Goal: Connect with others: Connect with others

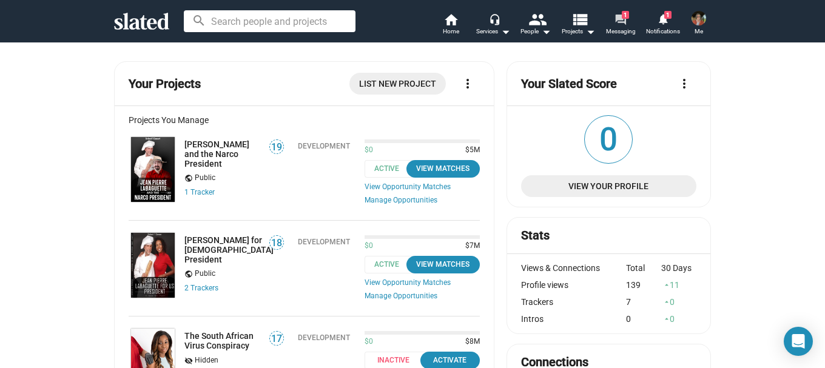
click at [621, 18] on mat-icon "forum" at bounding box center [621, 19] width 12 height 12
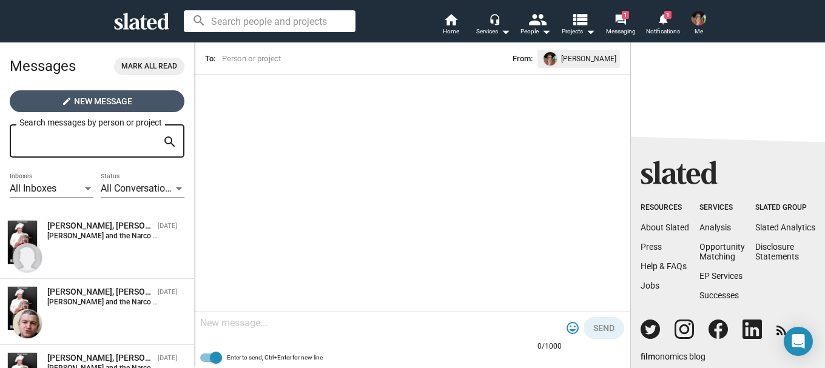
click at [104, 97] on span "New Message" at bounding box center [103, 101] width 58 height 22
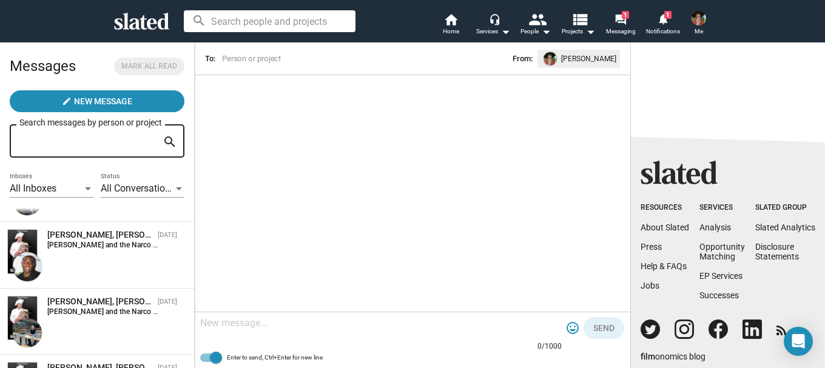
scroll to position [188, 0]
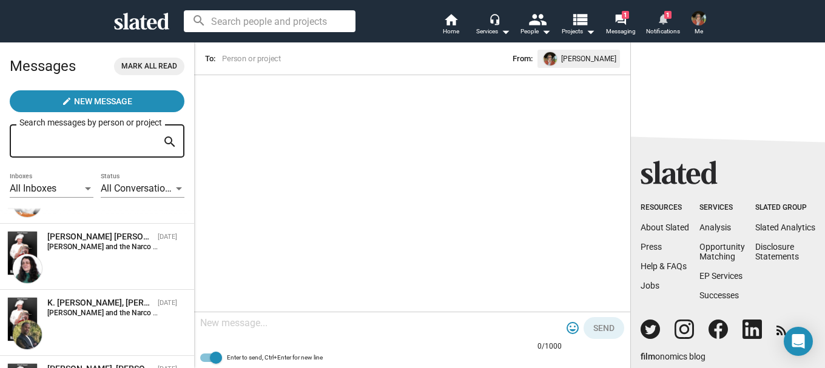
click at [666, 22] on mat-icon "notifications" at bounding box center [663, 19] width 12 height 12
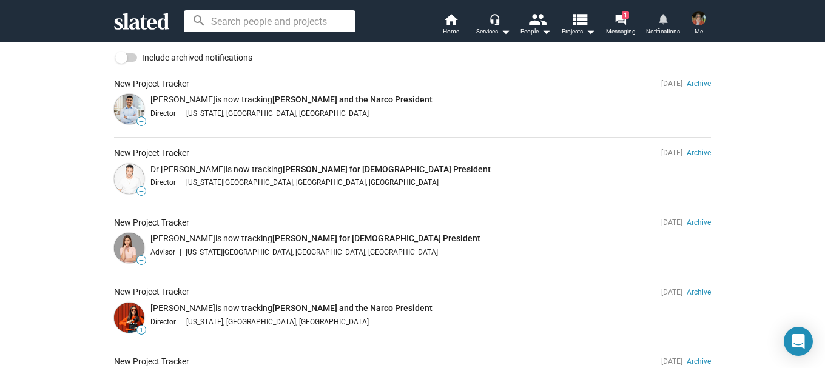
scroll to position [121, 0]
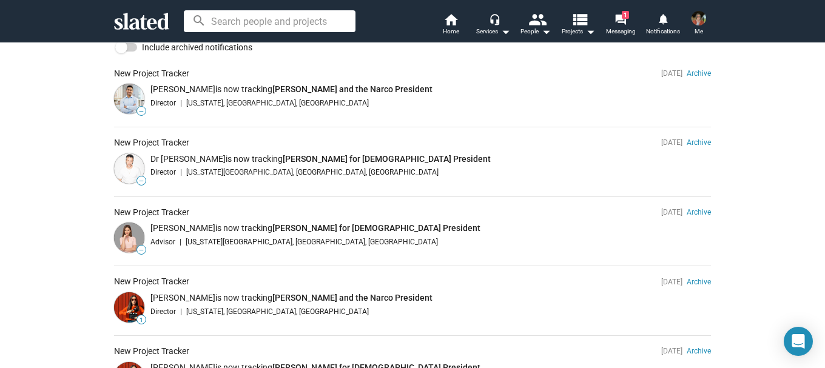
click at [120, 95] on img at bounding box center [129, 99] width 30 height 30
click at [121, 95] on img at bounding box center [129, 99] width 30 height 30
click at [123, 93] on img at bounding box center [129, 99] width 30 height 30
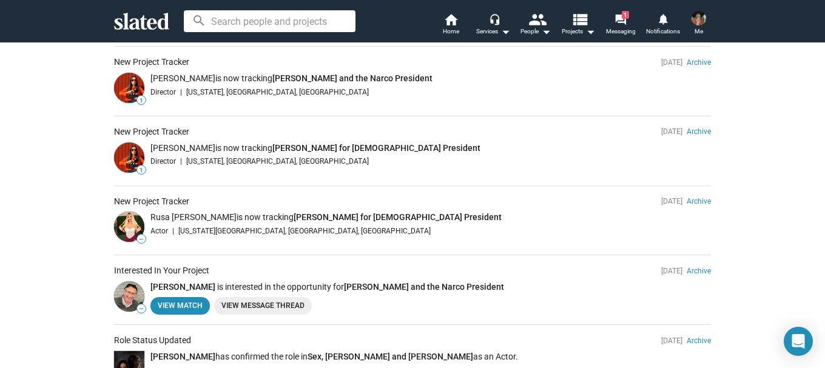
scroll to position [425, 0]
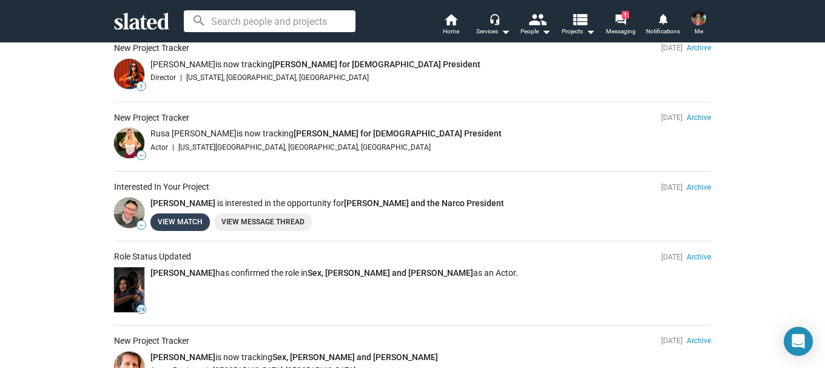
click at [168, 222] on link "View Match" at bounding box center [180, 223] width 59 height 18
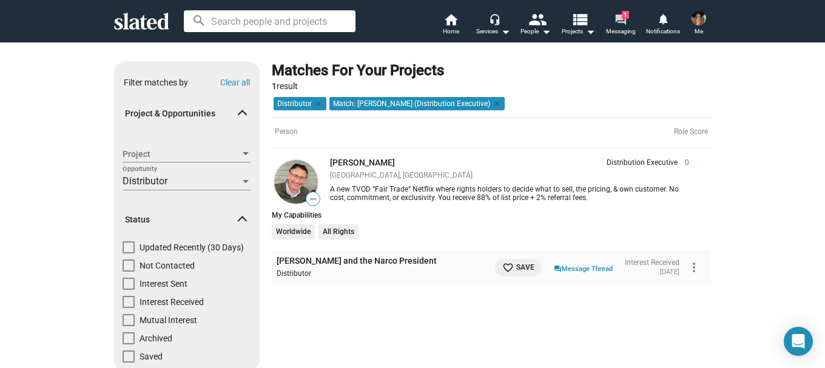
click at [620, 12] on link "forum 1 Messaging" at bounding box center [621, 25] width 42 height 27
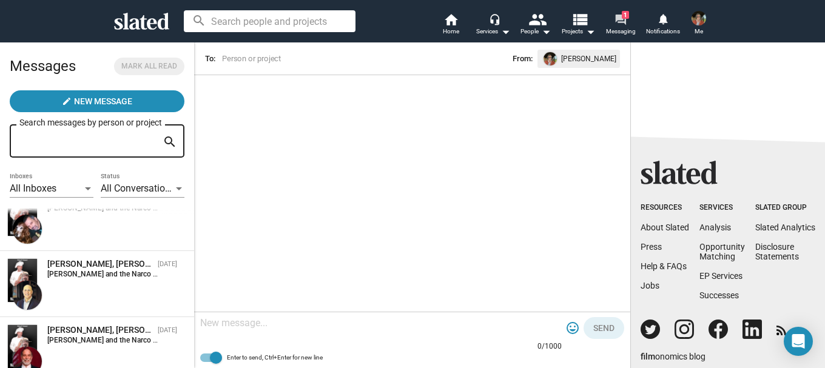
scroll to position [507, 0]
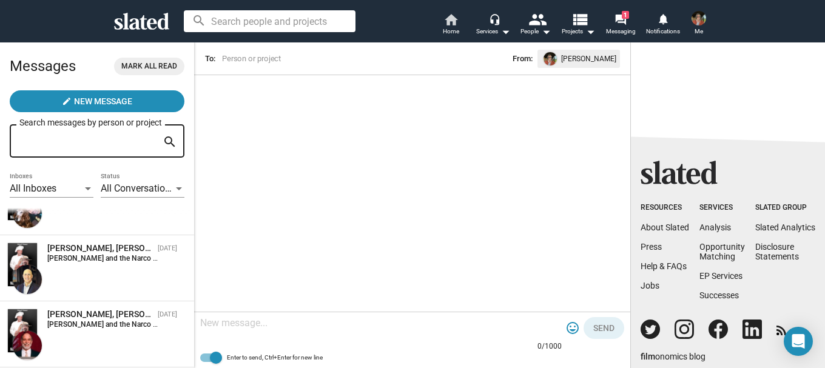
click at [452, 18] on mat-icon "home" at bounding box center [451, 19] width 15 height 15
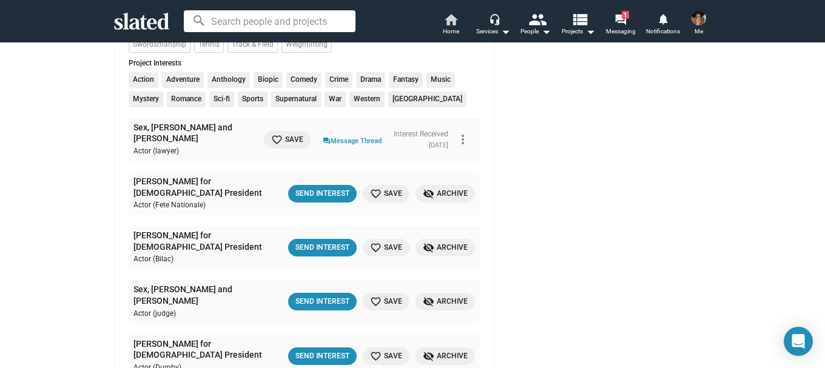
scroll to position [789, 0]
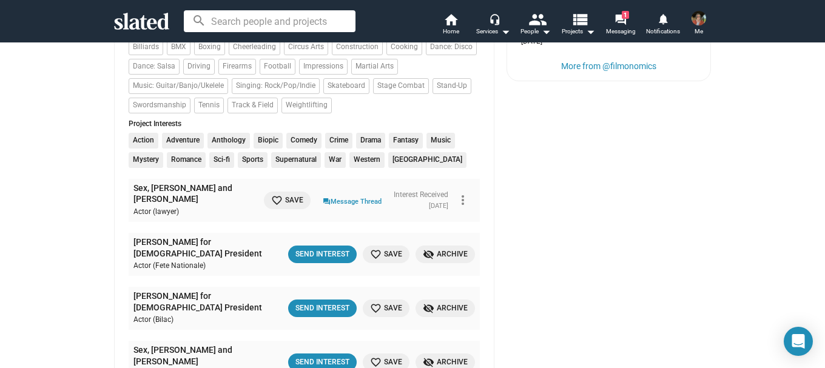
click at [703, 14] on img at bounding box center [699, 18] width 15 height 15
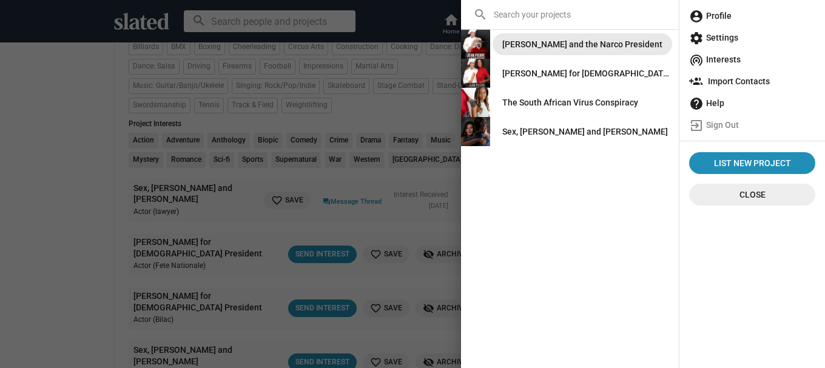
click at [504, 42] on div "[PERSON_NAME] and the Narco President" at bounding box center [583, 44] width 160 height 22
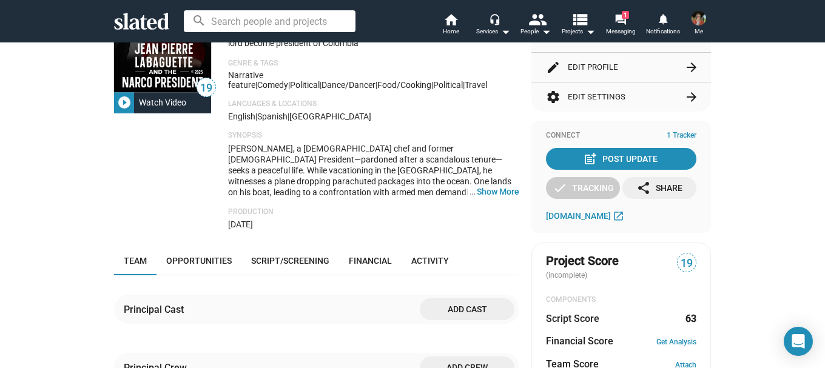
scroll to position [113, 0]
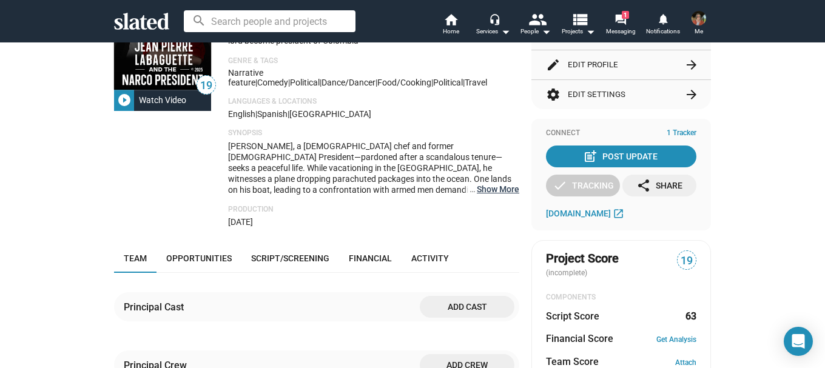
click at [493, 189] on button "… Show More" at bounding box center [498, 189] width 42 height 11
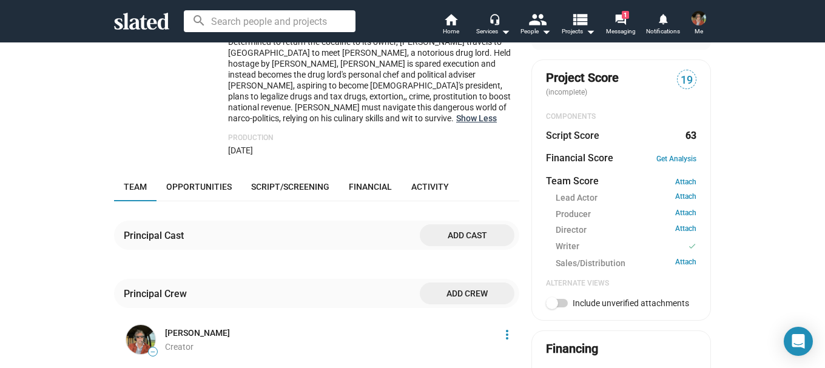
scroll to position [295, 0]
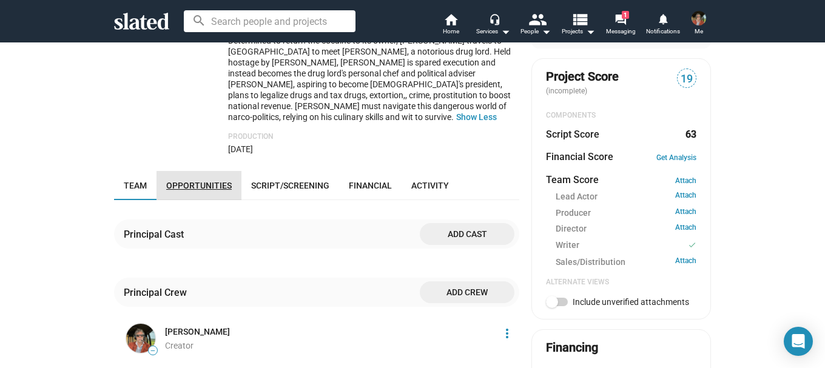
click at [217, 181] on span "Opportunities" at bounding box center [199, 186] width 66 height 10
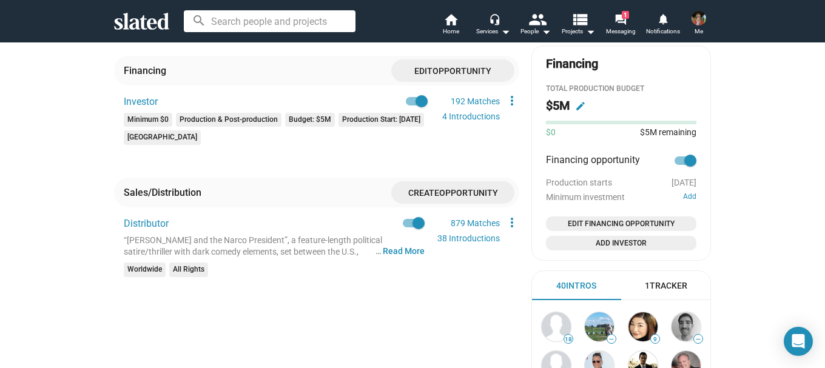
scroll to position [598, 0]
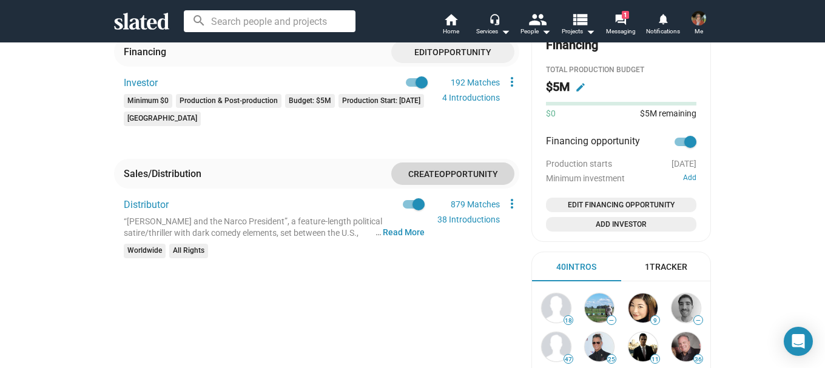
click at [445, 169] on span "Create Opportunity" at bounding box center [453, 174] width 104 height 22
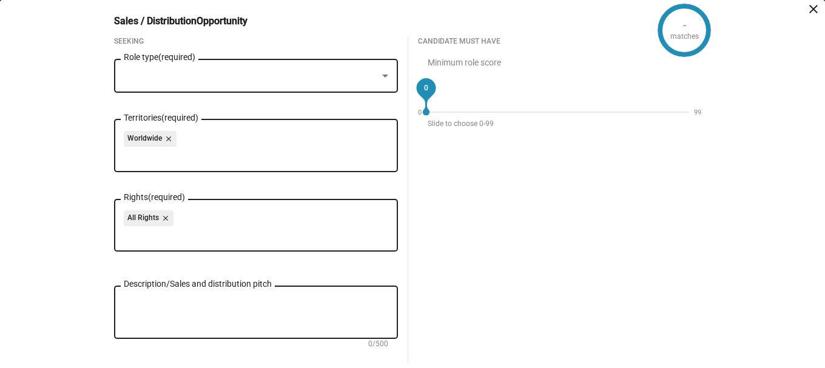
click at [382, 76] on div at bounding box center [385, 76] width 6 height 3
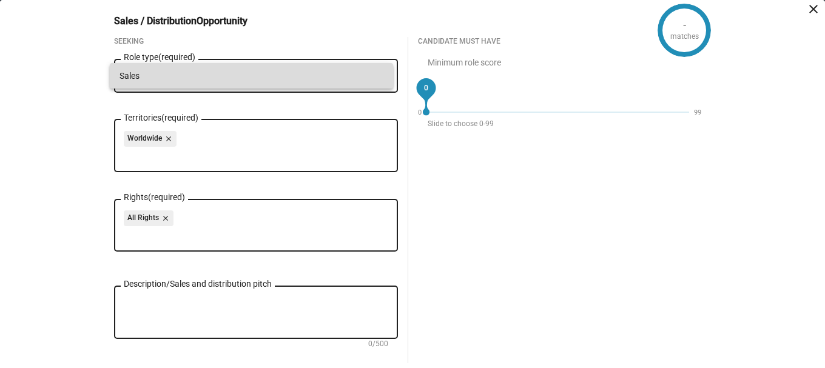
click at [382, 76] on span "Sales" at bounding box center [252, 75] width 265 height 25
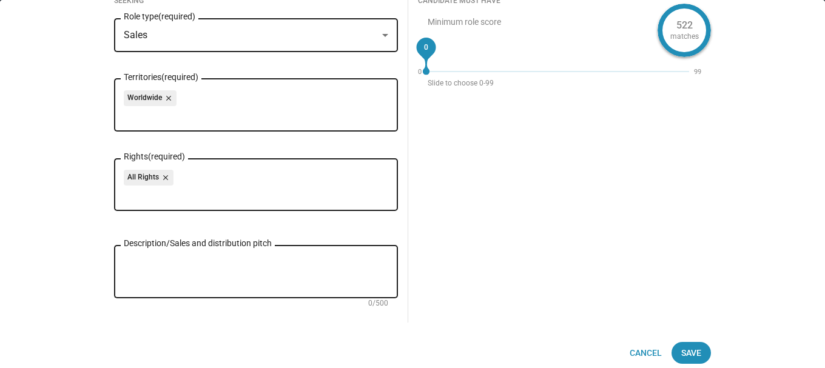
scroll to position [51, 0]
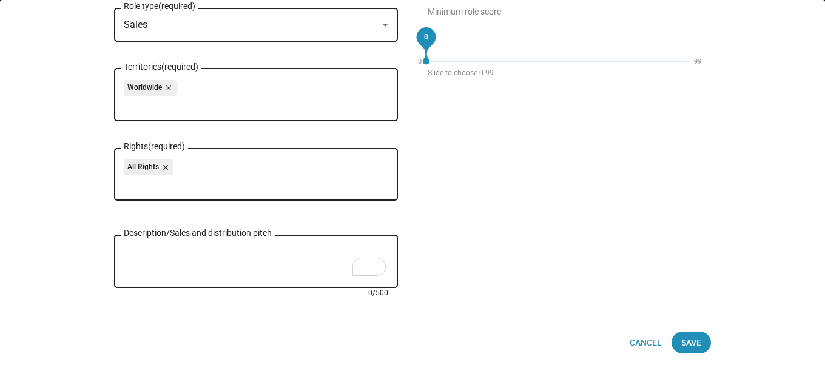
paste textarea "A French star chef who accidentally became U.S. President falls from grace. Une…"
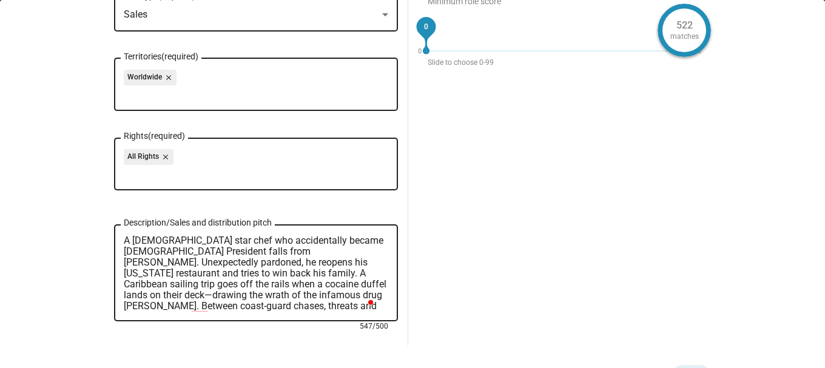
scroll to position [95, 0]
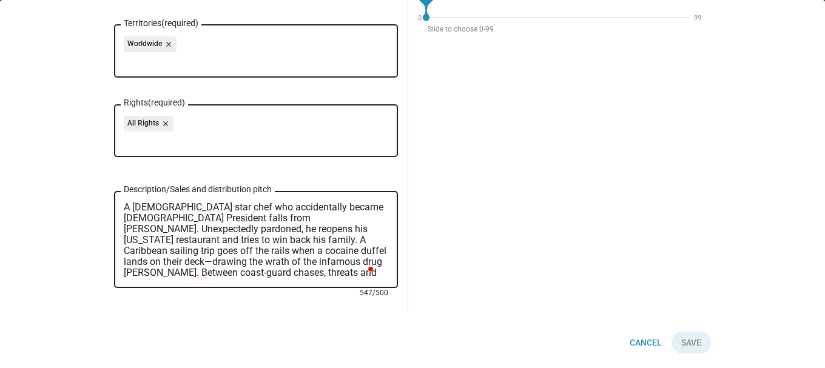
drag, startPoint x: 158, startPoint y: 230, endPoint x: 106, endPoint y: 228, distance: 52.2
click at [106, 228] on div "Seeking Sales Role type (required) Worldwide close Territories (required) All R…" at bounding box center [255, 127] width 303 height 370
drag, startPoint x: 310, startPoint y: 239, endPoint x: 338, endPoint y: 240, distance: 28.6
click at [338, 240] on textarea "A French star chef who accidentally became U.S. President falls from grace. Une…" at bounding box center [256, 240] width 265 height 76
drag, startPoint x: 306, startPoint y: 239, endPoint x: 277, endPoint y: 238, distance: 29.7
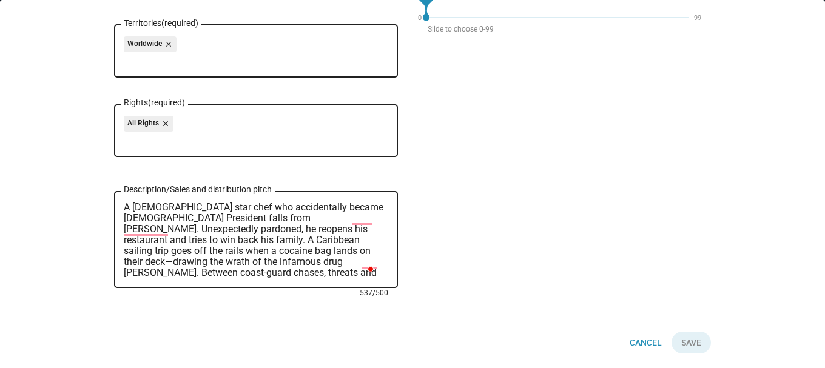
click at [277, 238] on textarea "A French star chef who accidentally became U.S. President falls from grace. Une…" at bounding box center [256, 240] width 265 height 76
drag, startPoint x: 250, startPoint y: 252, endPoint x: 237, endPoint y: 249, distance: 13.1
click at [237, 249] on textarea "A French star chef who accidentally became U.S. President falls from grace. Une…" at bounding box center [256, 240] width 265 height 76
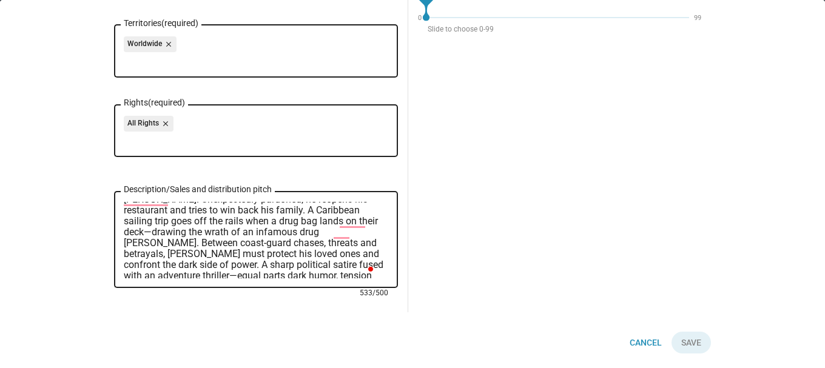
scroll to position [0, 0]
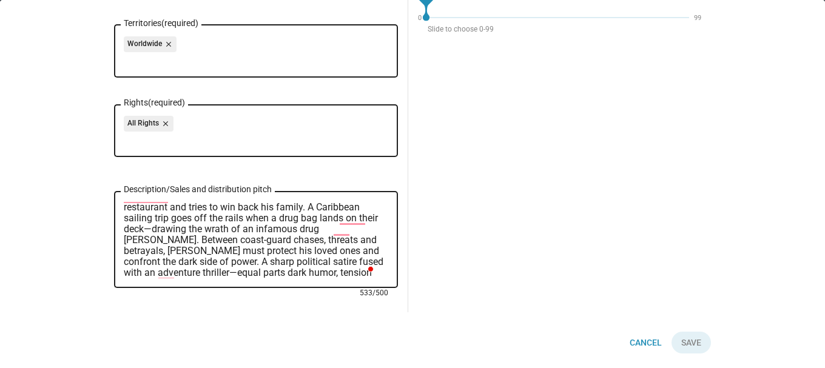
drag, startPoint x: 333, startPoint y: 251, endPoint x: 163, endPoint y: 230, distance: 171.2
click at [163, 230] on textarea "A French star chef who accidentally became U.S. President falls from grace. Une…" at bounding box center [256, 240] width 265 height 76
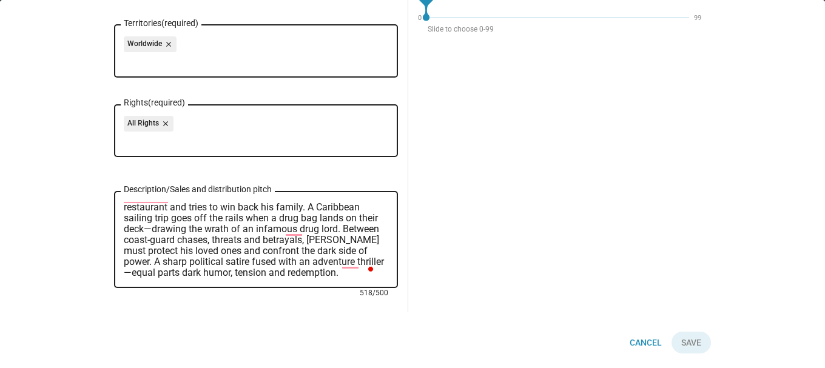
drag, startPoint x: 169, startPoint y: 243, endPoint x: 117, endPoint y: 239, distance: 52.3
click at [117, 239] on div "A French star chef who accidentally became U.S. President falls from grace. Une…" at bounding box center [256, 238] width 284 height 99
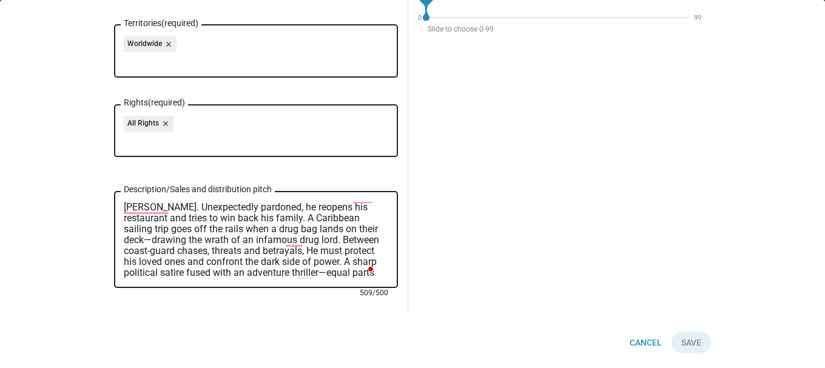
click at [272, 279] on div "A French star chef who accidentally became U.S. President falls from grace. Une…" at bounding box center [256, 238] width 265 height 99
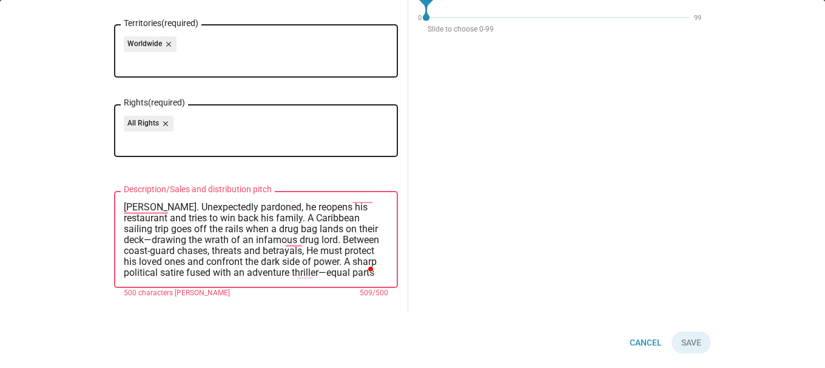
drag, startPoint x: 203, startPoint y: 274, endPoint x: 155, endPoint y: 268, distance: 48.4
click at [155, 268] on textarea "A French star chef who accidentally became U.S. President falls from grace. Une…" at bounding box center [256, 240] width 265 height 76
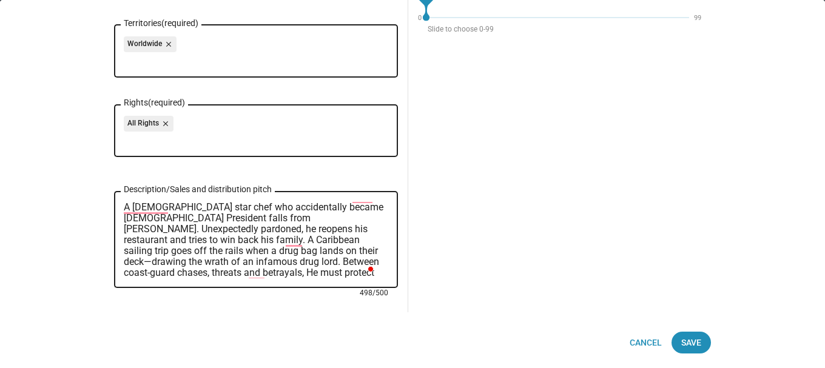
scroll to position [0, 0]
type textarea "A French star chef who accidentally became U.S. President falls from grace. Une…"
click at [685, 335] on span "Save" at bounding box center [692, 343] width 20 height 22
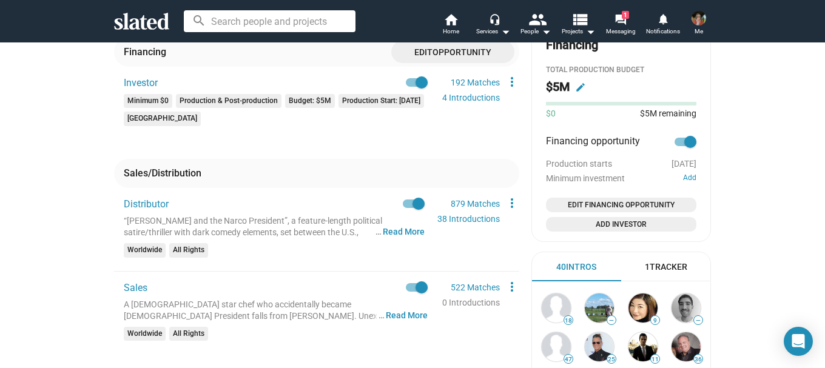
drag, startPoint x: 816, startPoint y: 215, endPoint x: 807, endPoint y: 105, distance: 110.2
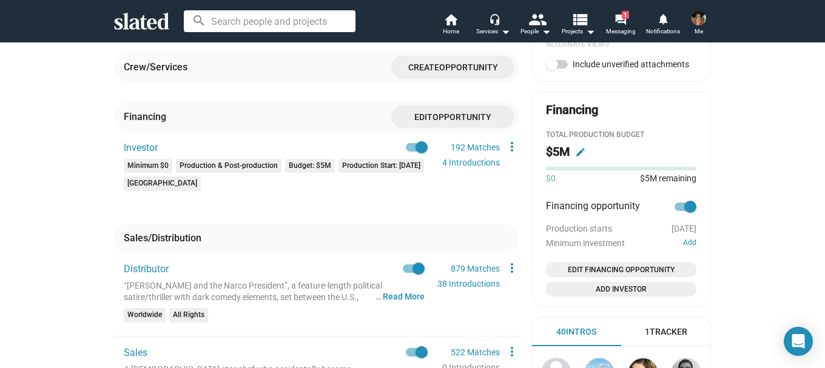
scroll to position [638, 0]
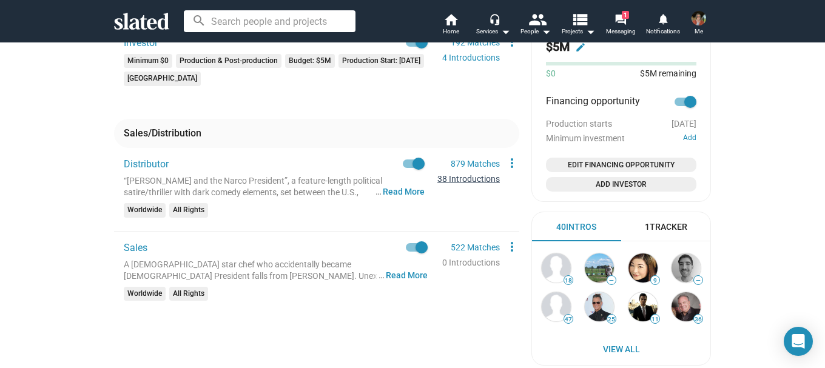
click at [452, 174] on link "38 Introductions" at bounding box center [469, 179] width 63 height 10
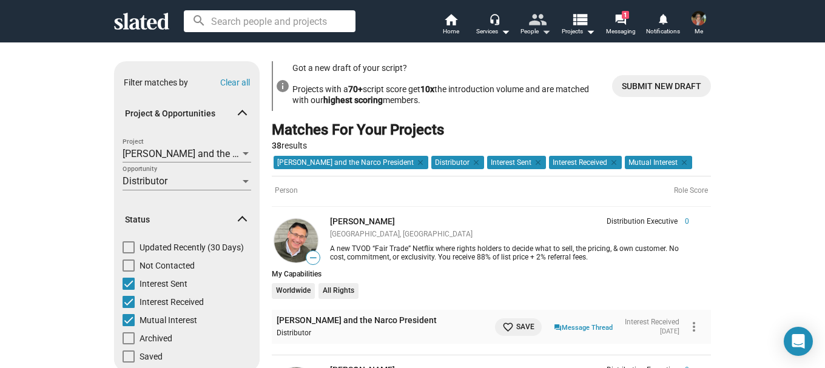
click at [532, 28] on mat-icon "people" at bounding box center [538, 19] width 18 height 18
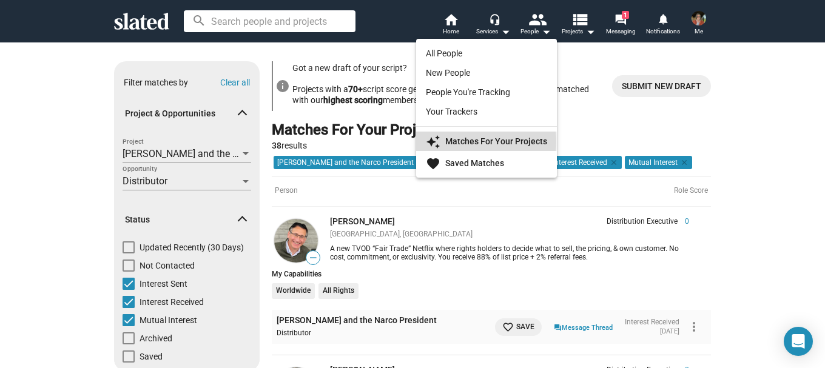
click at [461, 141] on strong "Matches For Your Projects" at bounding box center [496, 142] width 102 height 10
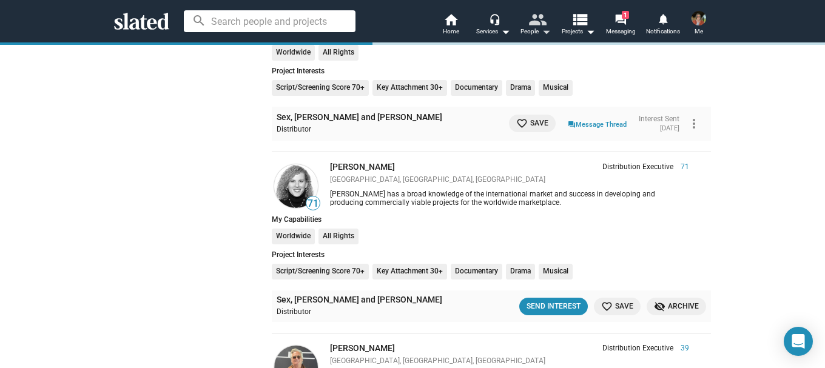
scroll to position [4241, 0]
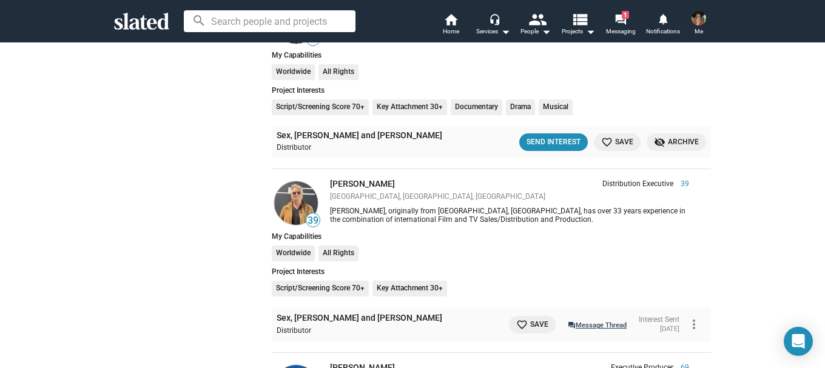
click at [578, 319] on link "question_answer Message Thread" at bounding box center [597, 325] width 59 height 12
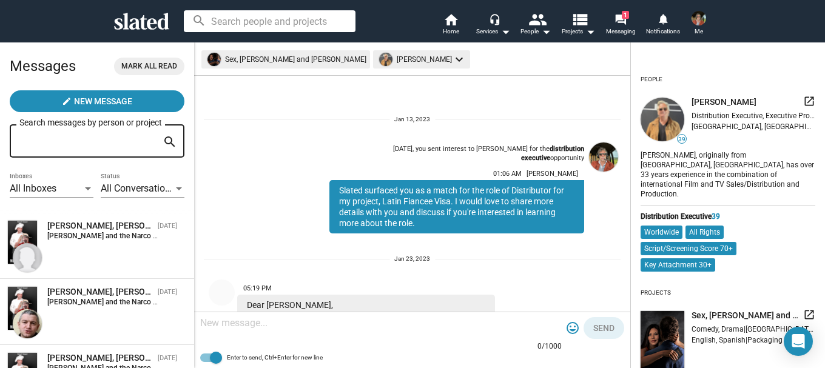
scroll to position [152, 0]
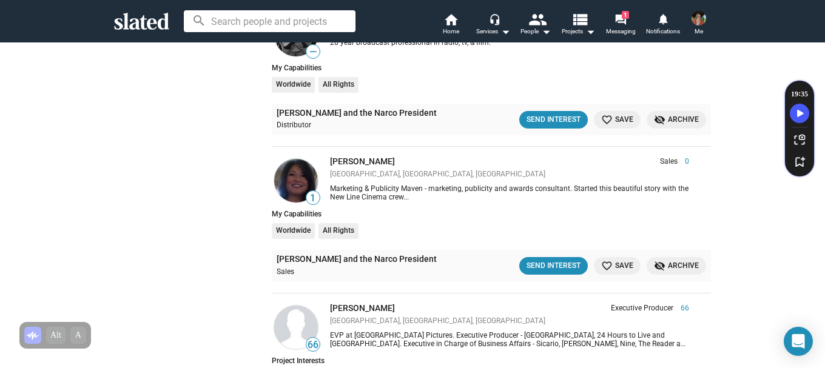
scroll to position [6130, 0]
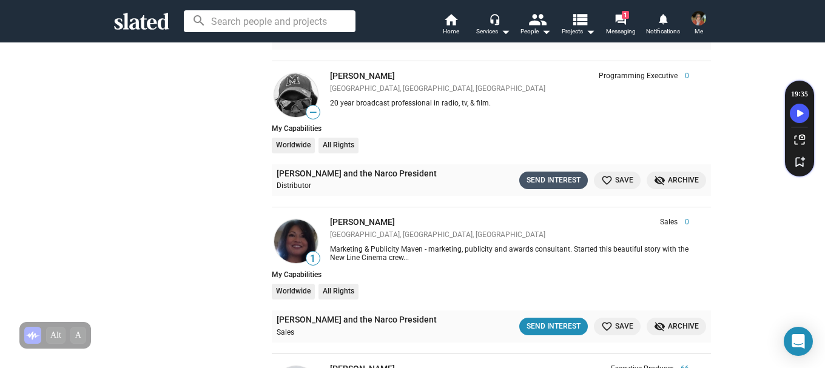
click at [546, 174] on div "Send Interest" at bounding box center [554, 180] width 54 height 13
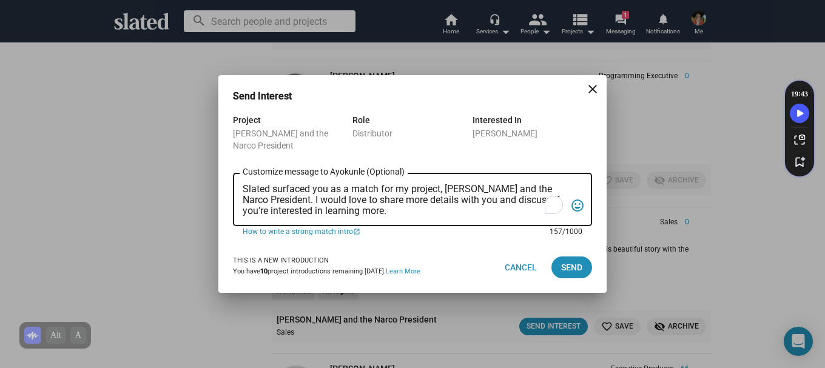
drag, startPoint x: 308, startPoint y: 205, endPoint x: 196, endPoint y: 181, distance: 114.2
click at [194, 181] on div "Send Interest close Project Jean Pierre Labaguette and the Narco President Role…" at bounding box center [412, 184] width 825 height 368
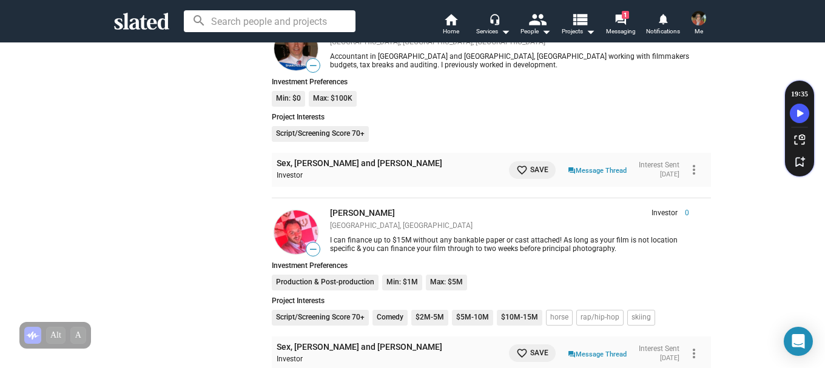
scroll to position [6919, 0]
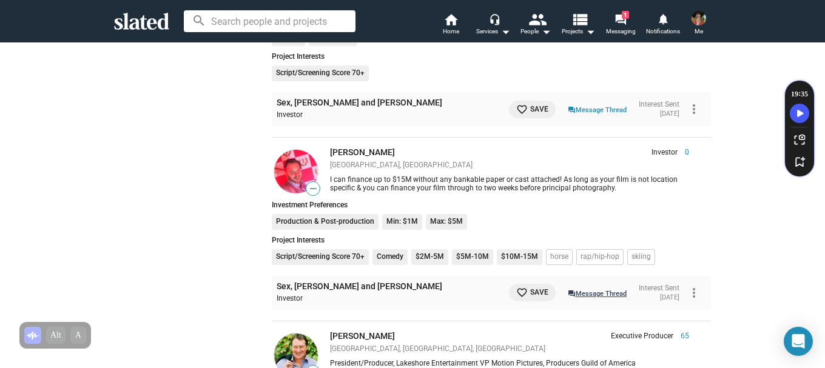
click at [583, 287] on link "question_answer Message Thread" at bounding box center [597, 293] width 59 height 12
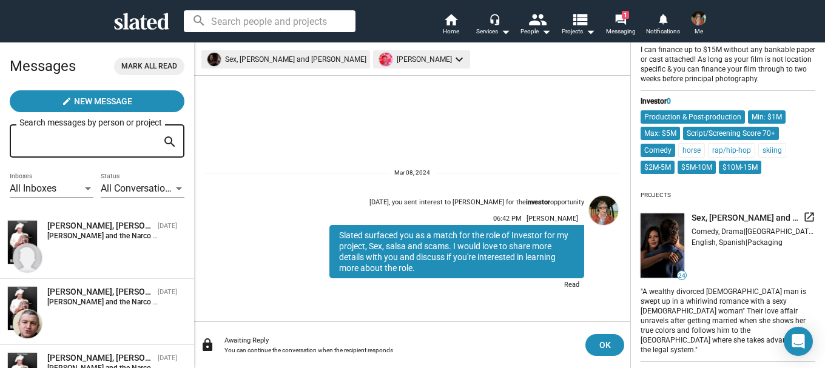
scroll to position [107, 0]
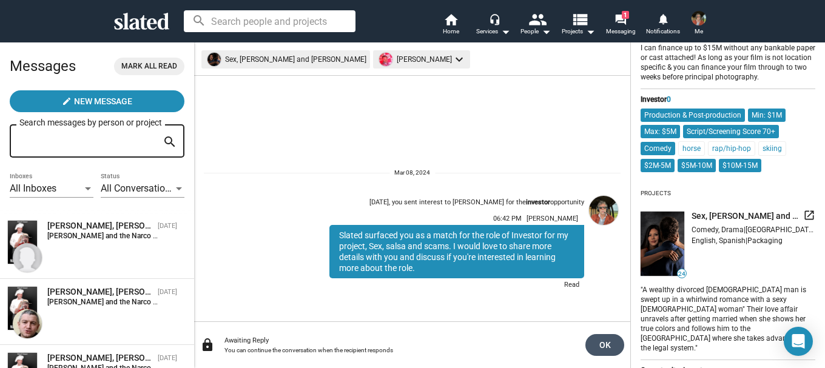
click at [604, 344] on span "OK" at bounding box center [604, 345] width 19 height 22
click at [373, 59] on mat-chip "[PERSON_NAME] keyboard_arrow_down" at bounding box center [421, 59] width 97 height 18
click at [349, 59] on div at bounding box center [412, 184] width 825 height 368
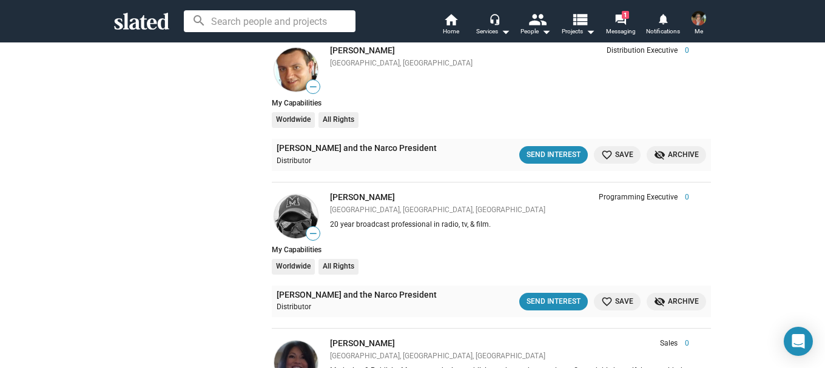
scroll to position [6069, 0]
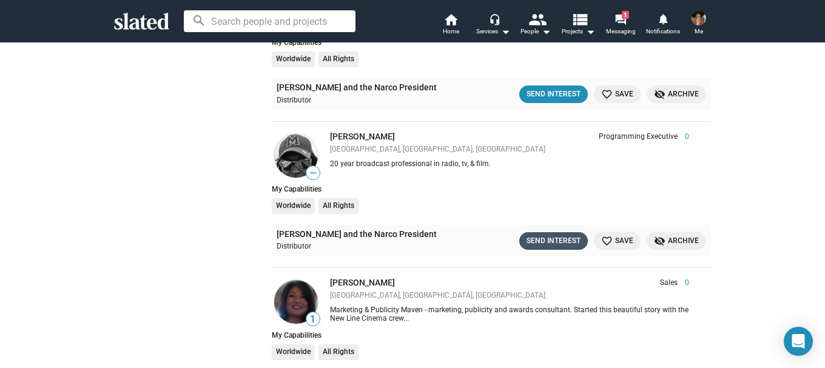
click at [563, 235] on div "Send Interest" at bounding box center [554, 241] width 54 height 13
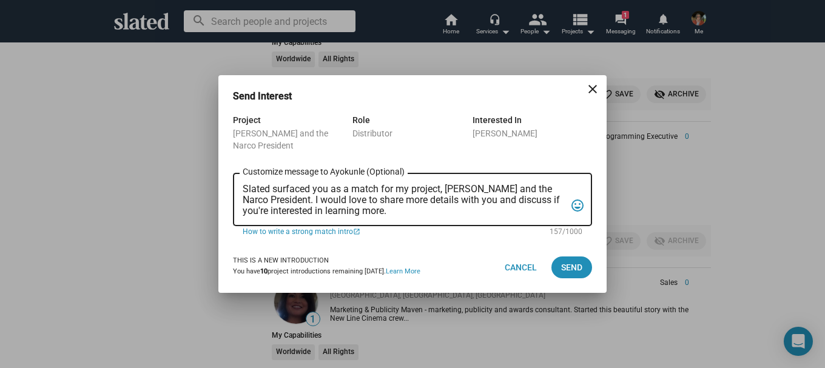
drag, startPoint x: 444, startPoint y: 215, endPoint x: 267, endPoint y: 194, distance: 177.9
click at [267, 194] on div "Slated surfaced you as a match for my project, [PERSON_NAME] and the Narco Pres…" at bounding box center [404, 198] width 323 height 55
click at [239, 186] on div "Slated surfaced you as a match for my project, [PERSON_NAME] and the Narco Pres…" at bounding box center [412, 198] width 359 height 55
drag, startPoint x: 431, startPoint y: 213, endPoint x: 235, endPoint y: 181, distance: 198.1
click at [235, 181] on div "Slated surfaced you as a match for my project, [PERSON_NAME] and the Narco Pres…" at bounding box center [412, 198] width 359 height 55
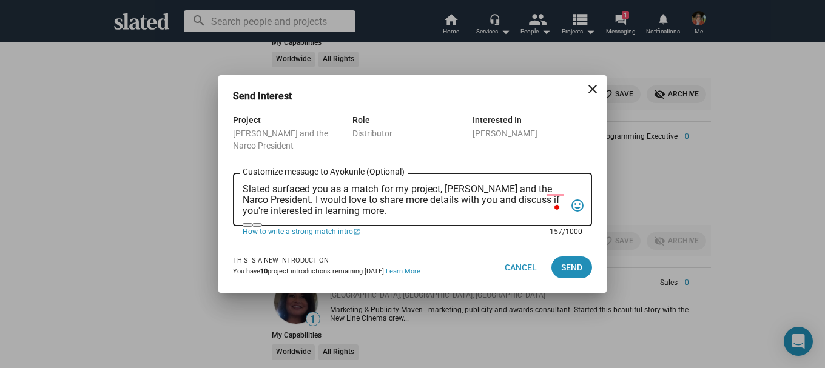
paste textarea "loremip (DO) S Ametco adip elit sed doeiusmodtem incidi U.L. Etdolorem aliqu en…"
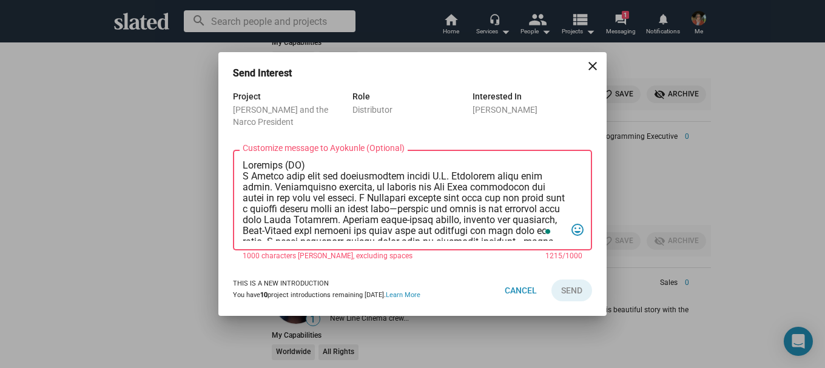
scroll to position [247, 0]
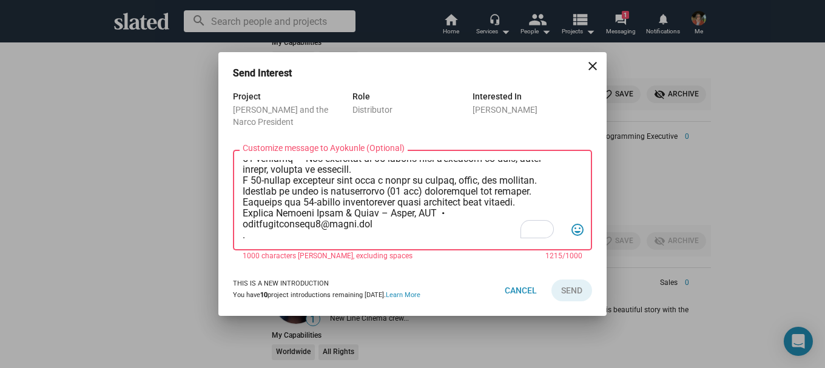
drag, startPoint x: 410, startPoint y: 229, endPoint x: 231, endPoint y: 182, distance: 185.0
click at [231, 182] on div "Project [PERSON_NAME] and the Narco President Role Distributor Interested In [P…" at bounding box center [412, 177] width 388 height 176
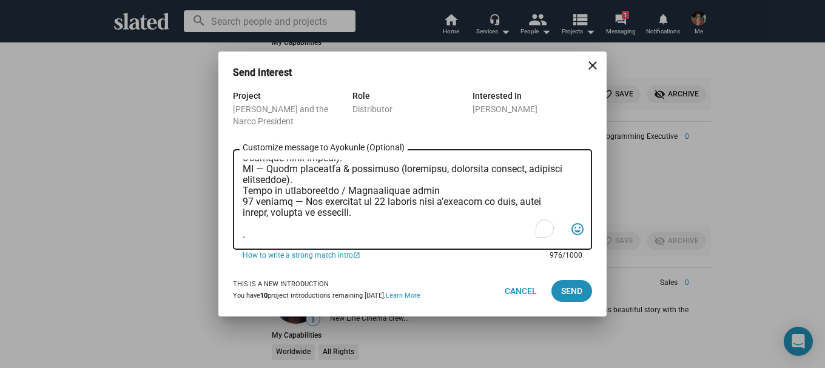
scroll to position [203, 0]
drag, startPoint x: 242, startPoint y: 198, endPoint x: 337, endPoint y: 212, distance: 96.3
click at [314, 210] on div "Customize message to Ayokunle (Optional) Customize message (Optional) tag_faces" at bounding box center [412, 198] width 359 height 103
drag, startPoint x: 364, startPoint y: 214, endPoint x: 241, endPoint y: 206, distance: 122.9
click at [241, 206] on div "Customize message to Ayokunle (Optional) Customize message (Optional) tag_faces" at bounding box center [412, 198] width 359 height 103
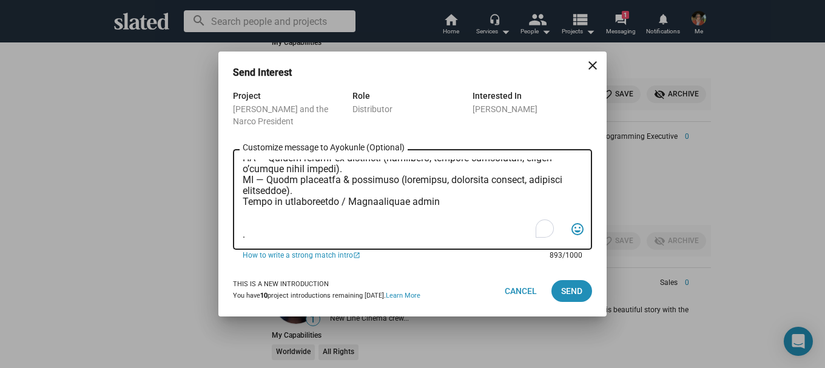
scroll to position [192, 0]
type textarea "Loremips (DO) S Ametco adip elit sed doeiusmodtem incidi U.L. Etdolorem aliqu e…"
click at [578, 288] on span "Send" at bounding box center [571, 291] width 21 height 22
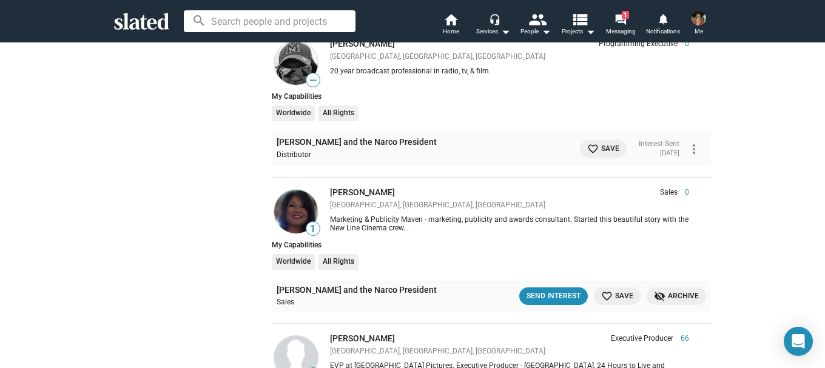
scroll to position [6191, 0]
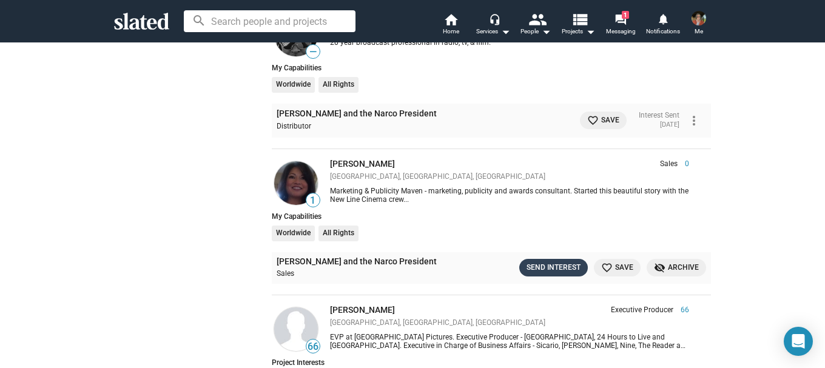
click at [546, 262] on div "Send Interest" at bounding box center [554, 268] width 54 height 13
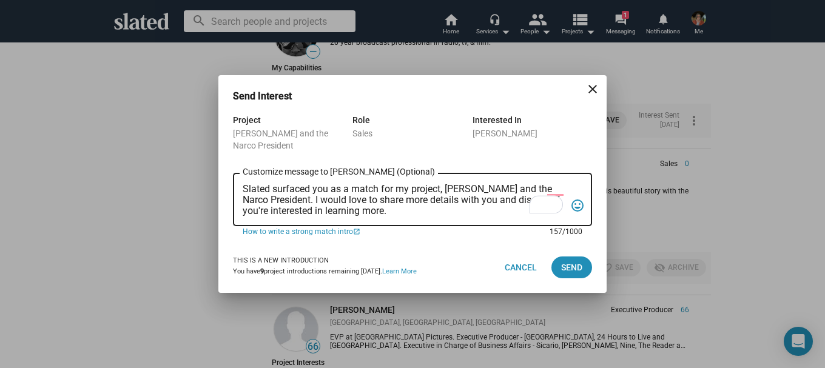
drag, startPoint x: 461, startPoint y: 209, endPoint x: 235, endPoint y: 183, distance: 226.7
click at [235, 183] on div "Slated surfaced you as a match for my project, [PERSON_NAME] and the Narco Pres…" at bounding box center [412, 198] width 359 height 55
paste textarea "loremip (DO) S Ametco adip elit sed doeiusmodtem incidi U.L. Etdolorem aliqu en…"
type textarea "Loremips (DO) S Ametco adip elit sed doeiusmodtem incidi U.L. Etdolorem aliqu e…"
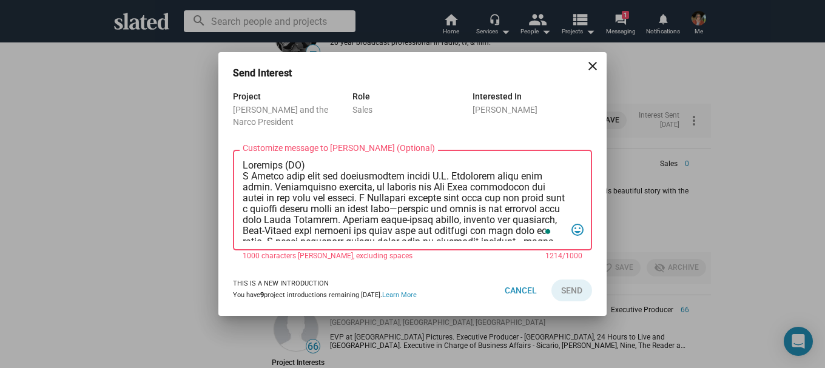
scroll to position [247, 0]
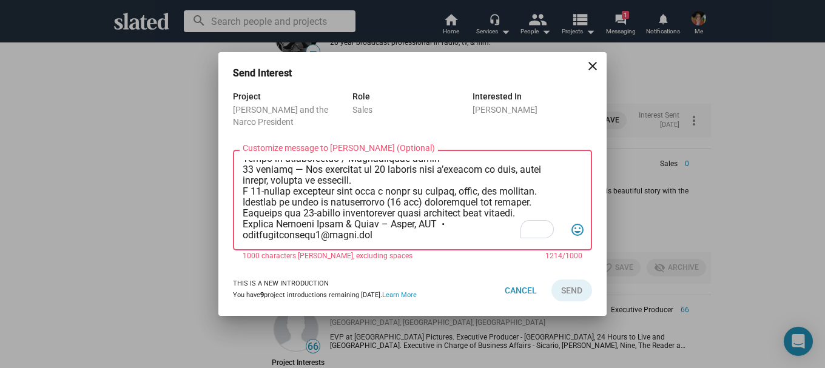
drag, startPoint x: 387, startPoint y: 228, endPoint x: 216, endPoint y: 196, distance: 173.6
click at [216, 196] on div "Send Interest close Project [PERSON_NAME] and the Narco President Role Sales In…" at bounding box center [412, 184] width 825 height 368
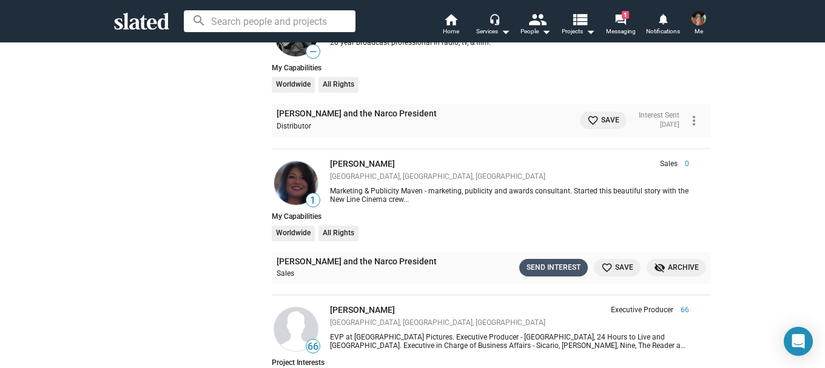
click at [558, 262] on div "Send Interest" at bounding box center [554, 268] width 54 height 13
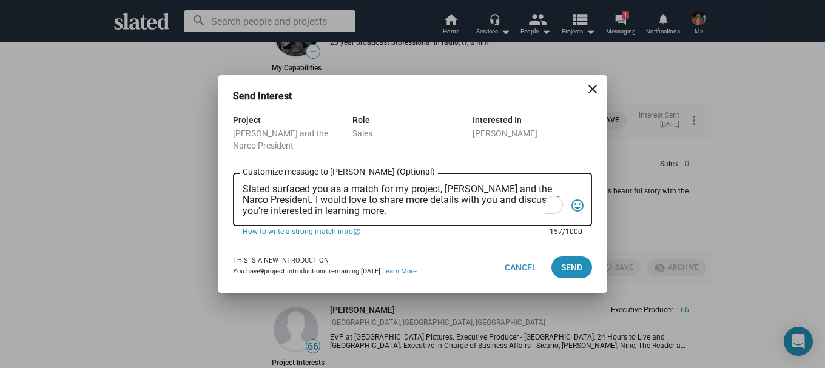
drag, startPoint x: 308, startPoint y: 195, endPoint x: 234, endPoint y: 180, distance: 75.6
click at [234, 180] on div "Slated surfaced you as a match for my project, [PERSON_NAME] and the Narco Pres…" at bounding box center [412, 198] width 359 height 55
paste textarea "loremip (DO) S Ametco adip elit sed doeiusmodtem incidi U.L. Etdolorem aliqu en…"
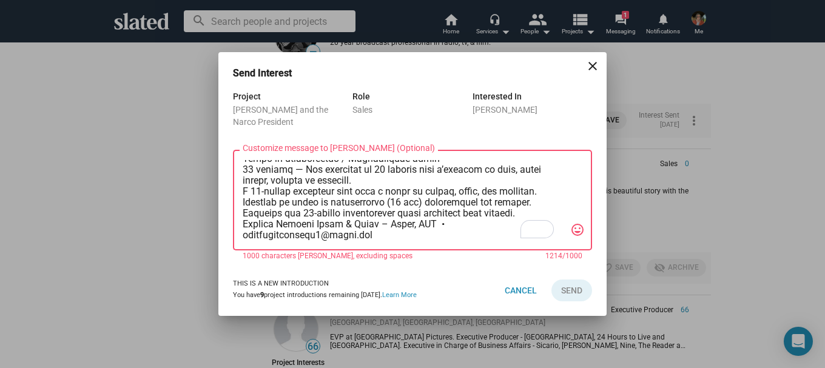
click at [242, 190] on div "Customize message to [PERSON_NAME] (Optional) Customize message (Optional) tag_…" at bounding box center [412, 198] width 359 height 103
drag, startPoint x: 394, startPoint y: 221, endPoint x: 232, endPoint y: 198, distance: 164.3
click at [232, 198] on div "Project [PERSON_NAME] and the Narco President Role Sales Interested In [PERSON_…" at bounding box center [412, 177] width 388 height 176
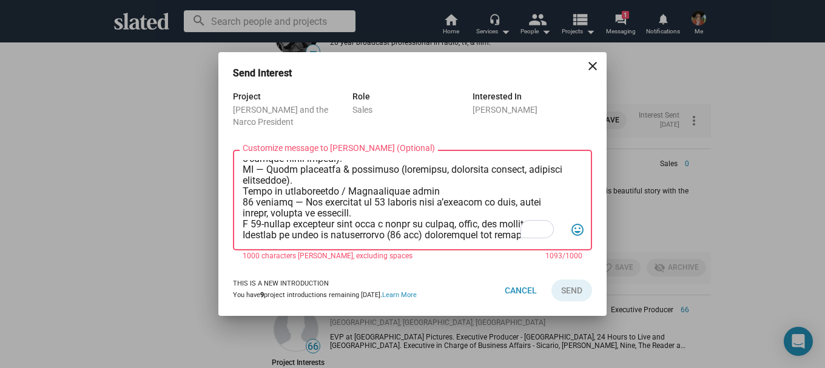
scroll to position [225, 0]
drag, startPoint x: 541, startPoint y: 213, endPoint x: 230, endPoint y: 202, distance: 310.9
click at [230, 202] on div "Project [PERSON_NAME] and the Narco President Role Sales Interested In [PERSON_…" at bounding box center [412, 177] width 388 height 176
click at [377, 189] on textarea "Customize message to [PERSON_NAME] (Optional) Customize message (Optional)" at bounding box center [404, 200] width 323 height 81
drag, startPoint x: 377, startPoint y: 189, endPoint x: 239, endPoint y: 183, distance: 137.9
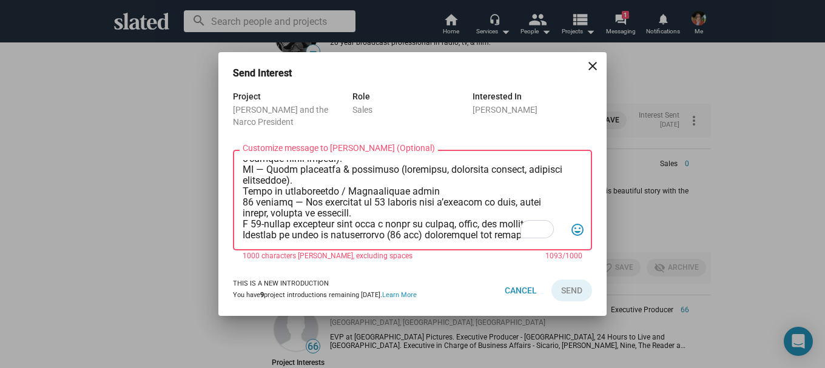
click at [239, 183] on div "Customize message to [PERSON_NAME] (Optional) Customize message (Optional) tag_…" at bounding box center [412, 198] width 359 height 103
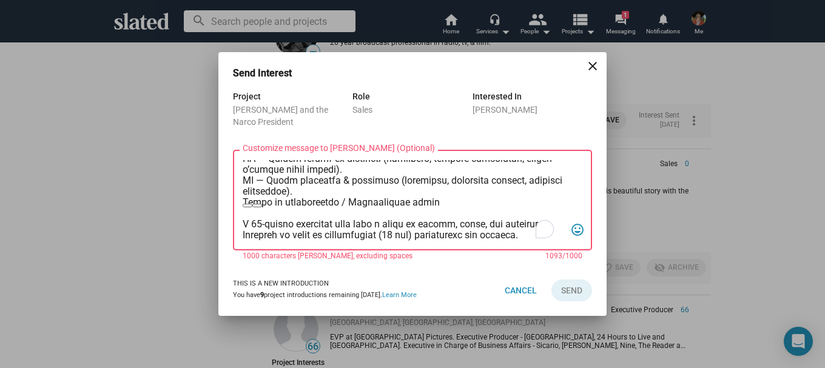
scroll to position [214, 0]
drag, startPoint x: 538, startPoint y: 212, endPoint x: 231, endPoint y: 201, distance: 306.7
click at [231, 201] on div "Project [PERSON_NAME] and the Narco President Role Sales Interested In [PERSON_…" at bounding box center [412, 177] width 388 height 176
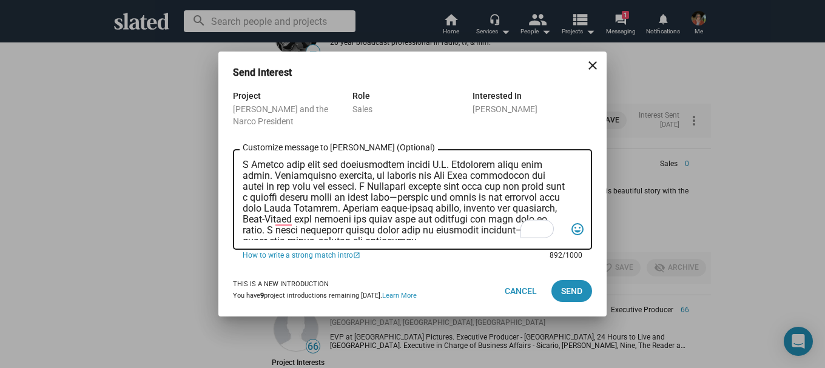
scroll to position [0, 0]
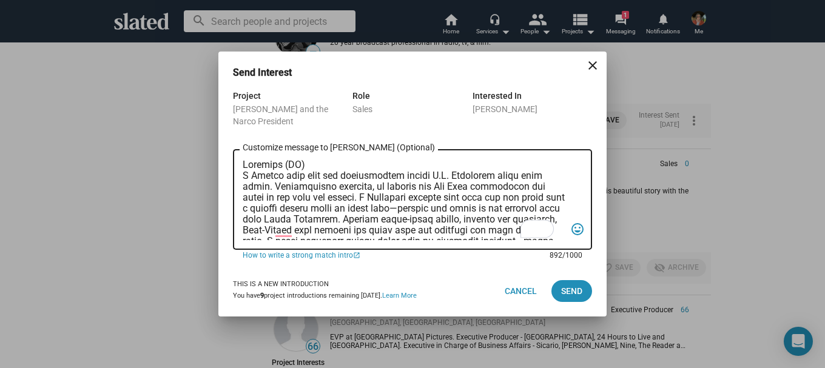
drag, startPoint x: 444, startPoint y: 198, endPoint x: 219, endPoint y: 121, distance: 237.2
click at [219, 121] on div "Project [PERSON_NAME] and the Narco President Role Sales Interested In [PERSON_…" at bounding box center [412, 177] width 388 height 177
type textarea "Loremips (DO) S Ametco adip elit sed doeiusmodtem incidi U.L. Etdolorem aliqu e…"
click at [564, 291] on span "Send" at bounding box center [571, 291] width 21 height 22
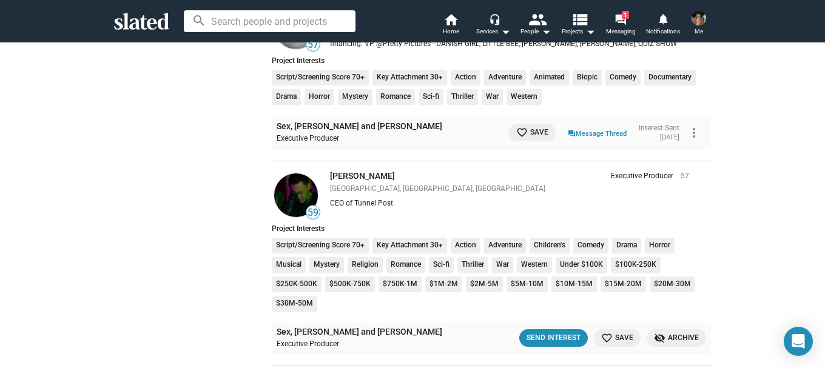
scroll to position [12563, 0]
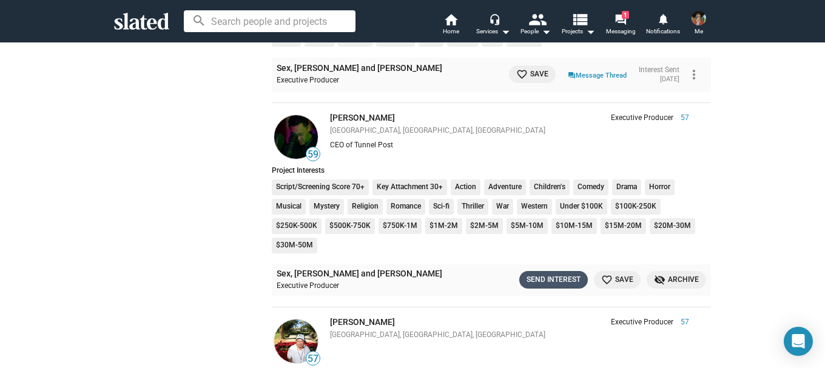
click at [555, 274] on div "Send Interest" at bounding box center [554, 280] width 54 height 13
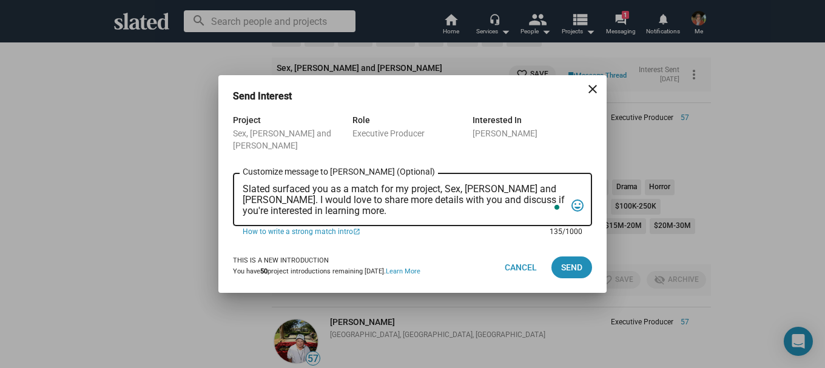
drag, startPoint x: 342, startPoint y: 203, endPoint x: 231, endPoint y: 183, distance: 113.5
click at [231, 183] on div "Project Sex, [PERSON_NAME] and [PERSON_NAME] Role Executive Producer Interested…" at bounding box center [412, 177] width 388 height 129
drag, startPoint x: 256, startPoint y: 183, endPoint x: 672, endPoint y: 135, distance: 419.7
click at [672, 135] on div "Send Interest close Project Sex, [PERSON_NAME] and [PERSON_NAME] Role Executive…" at bounding box center [412, 184] width 825 height 368
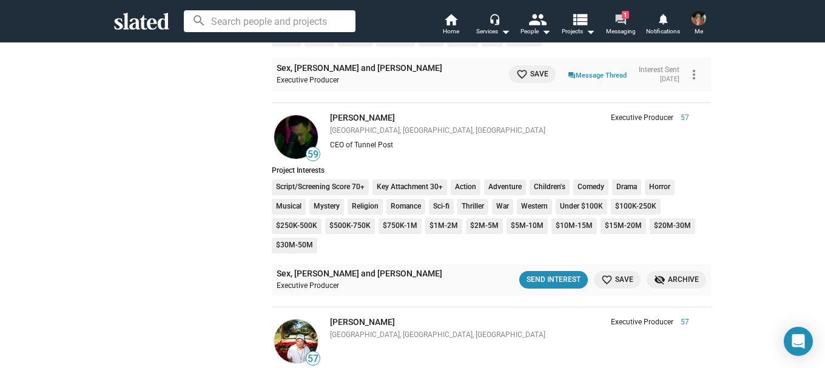
click at [618, 19] on mat-icon "forum" at bounding box center [621, 19] width 12 height 12
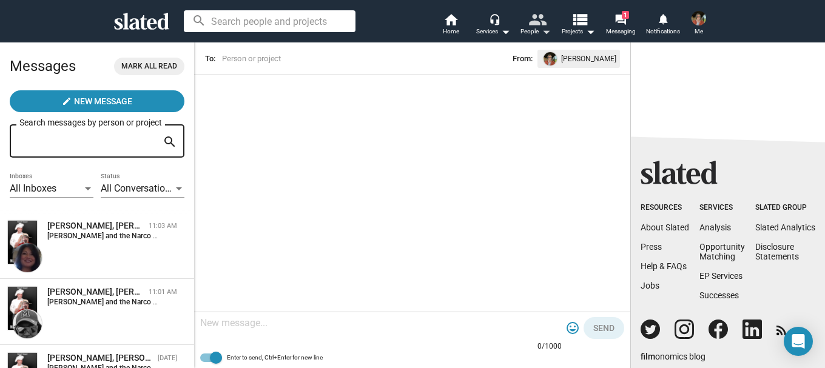
click at [536, 15] on mat-icon "people" at bounding box center [538, 19] width 18 height 18
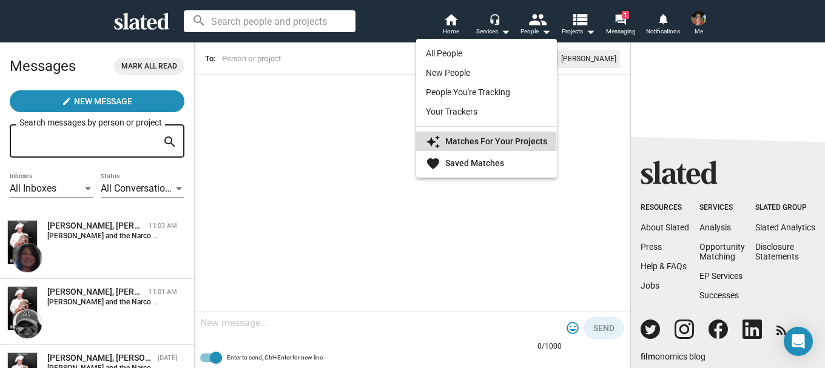
click at [464, 139] on strong "Matches For Your Projects" at bounding box center [496, 142] width 102 height 10
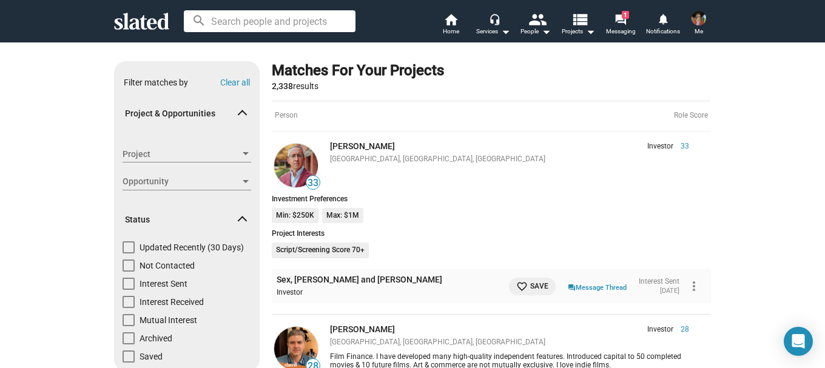
click at [223, 110] on span "Project & Opportunities" at bounding box center [182, 114] width 114 height 12
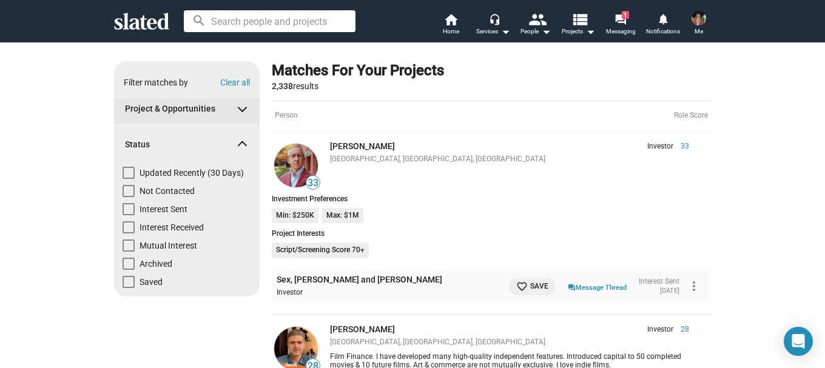
click at [223, 110] on span "Project & Opportunities" at bounding box center [182, 109] width 114 height 12
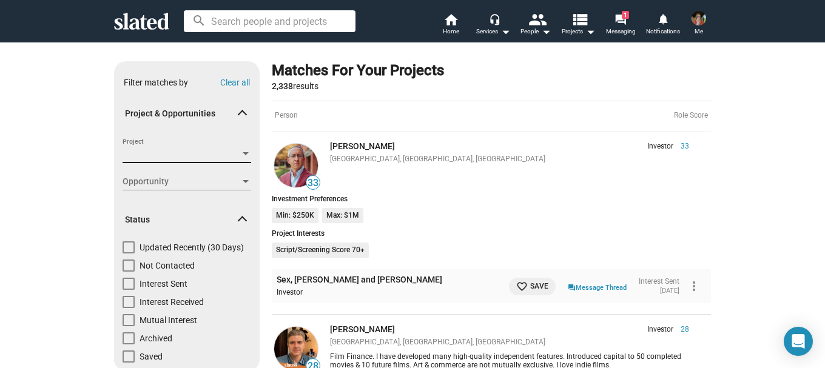
click at [243, 154] on div at bounding box center [246, 153] width 6 height 3
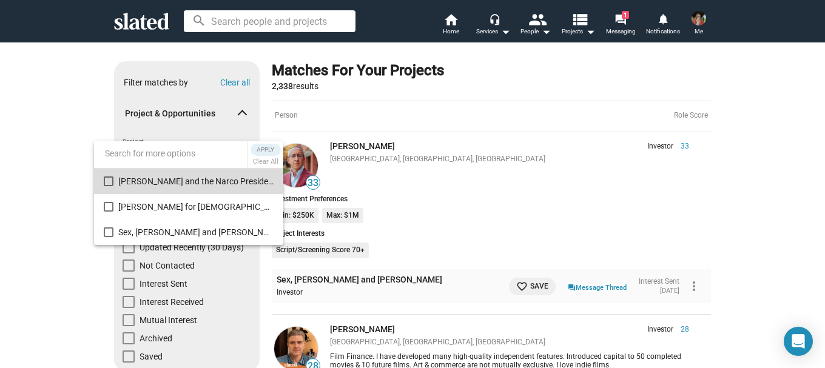
click at [106, 183] on mat-pseudo-checkbox at bounding box center [109, 182] width 10 height 10
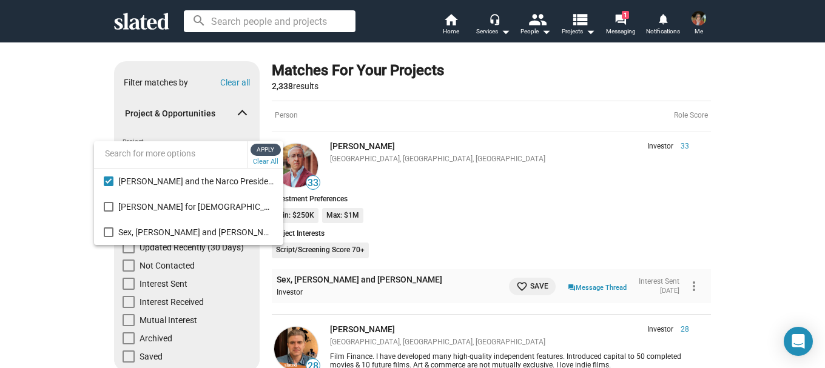
click at [262, 144] on span "Apply" at bounding box center [266, 150] width 22 height 12
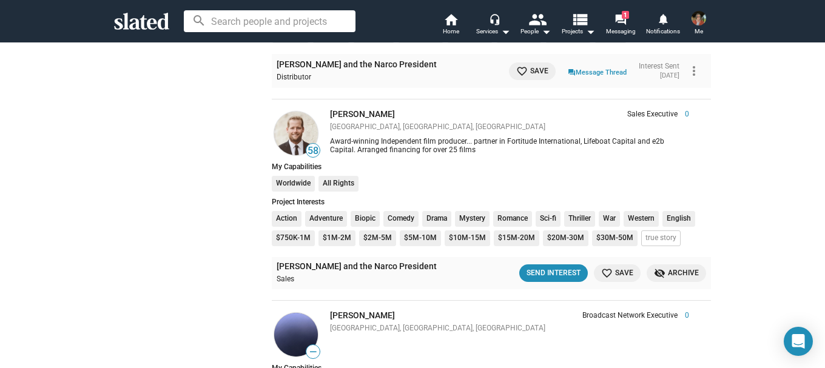
scroll to position [3374, 0]
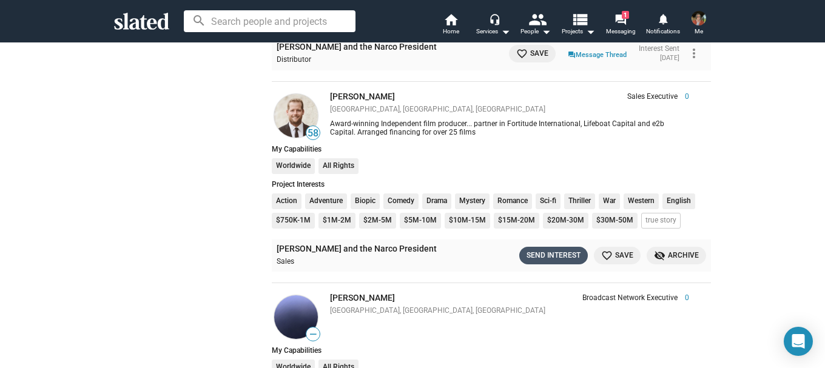
click at [554, 255] on div "Send Interest" at bounding box center [554, 255] width 54 height 13
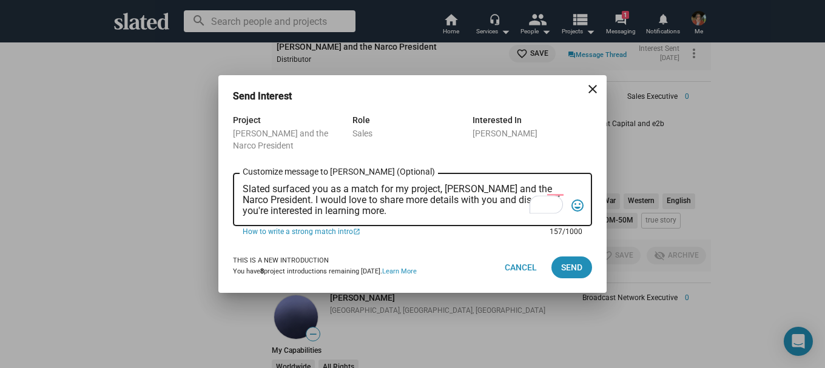
drag, startPoint x: 440, startPoint y: 212, endPoint x: 227, endPoint y: 174, distance: 216.3
click at [227, 174] on div "Project [PERSON_NAME] and the Narco President Role Sales Interested In [PERSON_…" at bounding box center [412, 177] width 388 height 129
paste textarea "loremip (DO) S Ametco adip elit sed doeiusmodtem incidi U.L. Etdolorem aliqu en…"
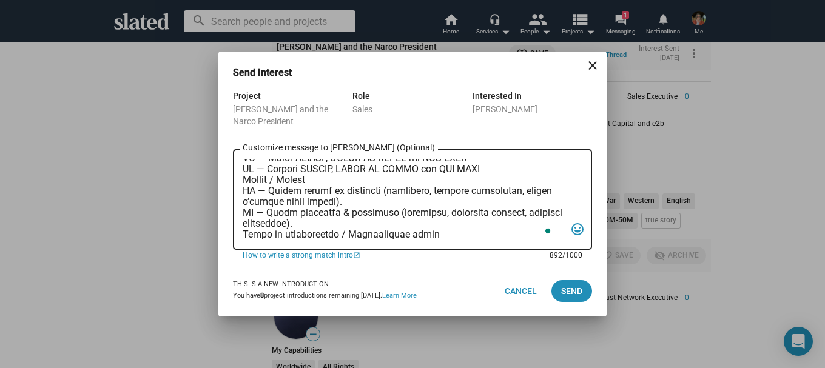
scroll to position [171, 0]
type textarea "Loremips (DO) S Ametco adip elit sed doeiusmodtem incidi U.L. Etdolorem aliqu e…"
click at [566, 287] on span "Send" at bounding box center [571, 291] width 21 height 22
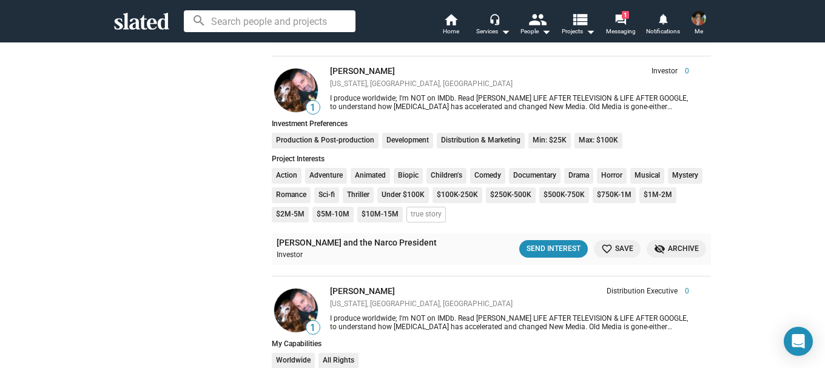
scroll to position [3920, 0]
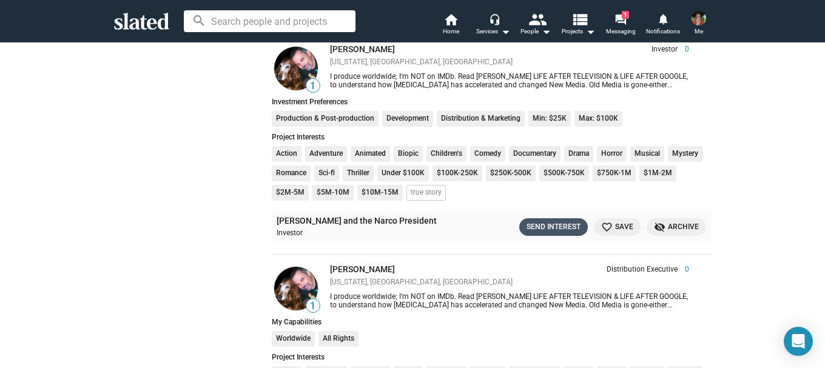
click at [556, 225] on div "Send Interest" at bounding box center [554, 227] width 54 height 13
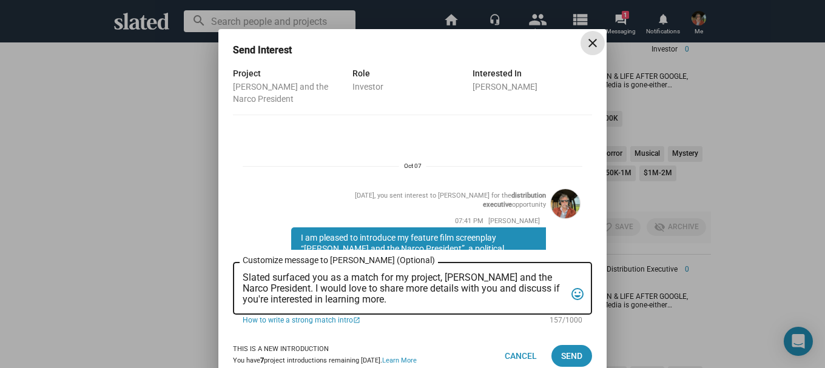
scroll to position [205, 0]
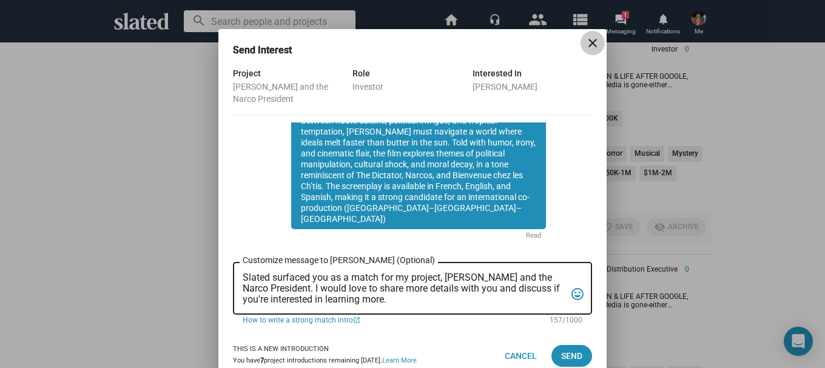
click at [586, 41] on mat-icon "close" at bounding box center [593, 43] width 15 height 15
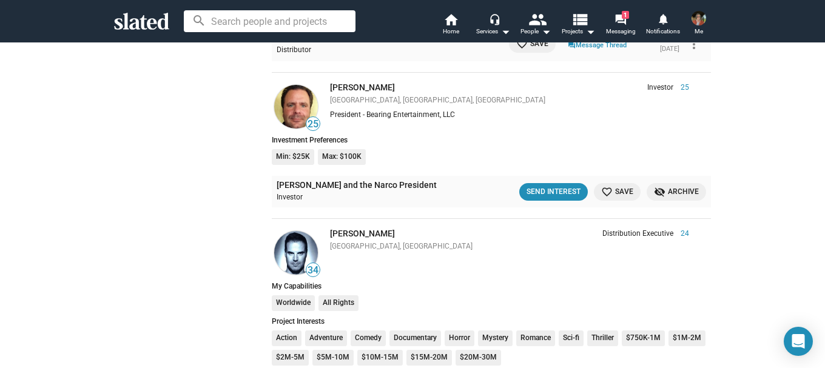
scroll to position [4345, 0]
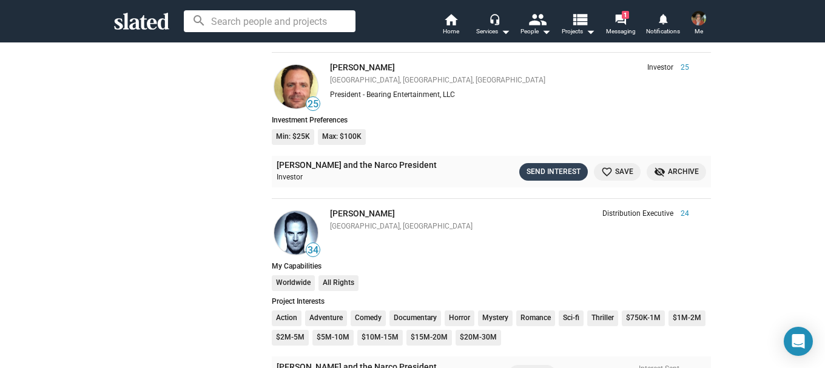
click at [566, 171] on div "Send Interest" at bounding box center [554, 172] width 54 height 13
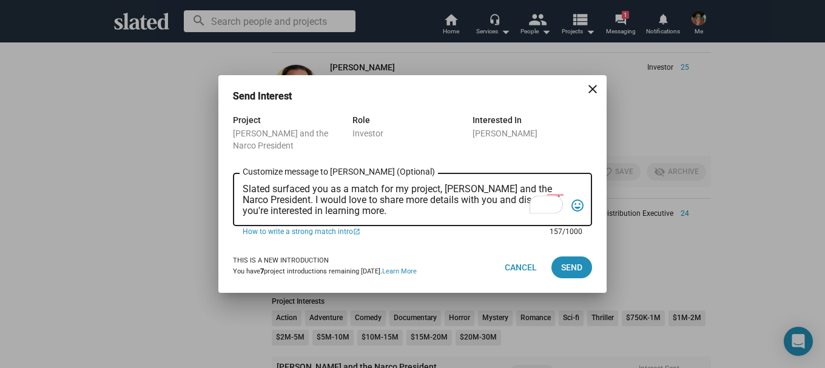
drag, startPoint x: 435, startPoint y: 209, endPoint x: 217, endPoint y: 175, distance: 220.6
click at [217, 175] on div "Send Interest close Project [PERSON_NAME] and the Narco President Role Investor…" at bounding box center [412, 184] width 825 height 368
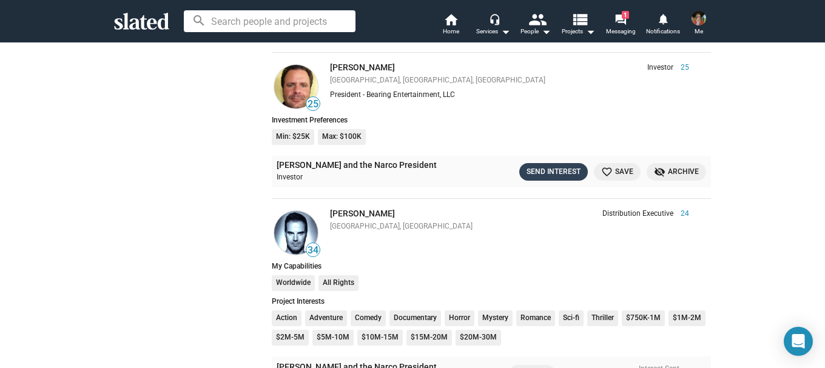
click at [540, 168] on div "Send Interest" at bounding box center [554, 172] width 54 height 13
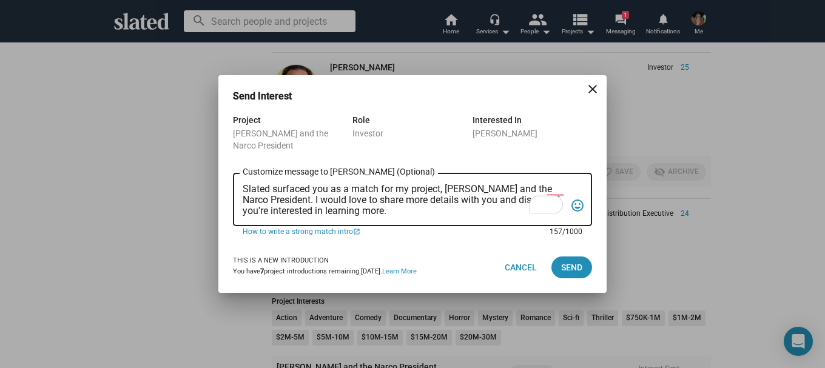
drag, startPoint x: 379, startPoint y: 205, endPoint x: 245, endPoint y: 192, distance: 135.3
click at [226, 186] on div "Project [PERSON_NAME] and the Narco President Role Investor Interested In [PERS…" at bounding box center [412, 177] width 388 height 129
paste textarea "loremip (DO) S Ametco adip elit sed doeiusmodtem incidi U.L. Etdolorem aliqu en…"
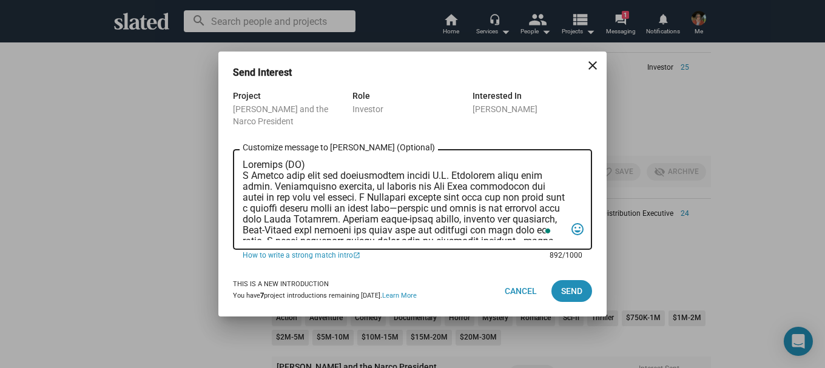
scroll to position [171, 0]
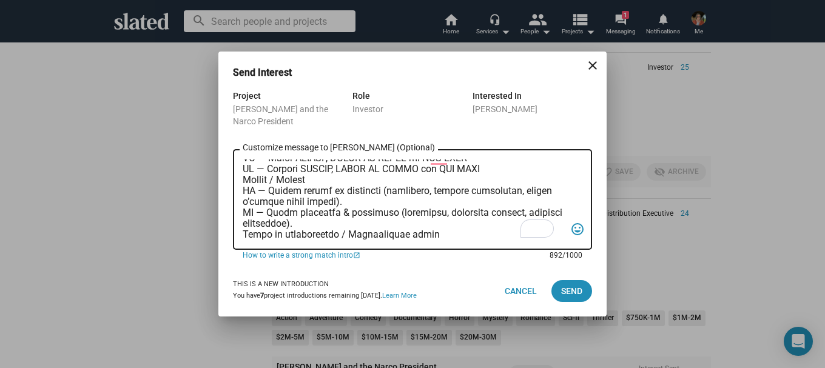
drag, startPoint x: 331, startPoint y: 188, endPoint x: 240, endPoint y: 185, distance: 91.1
click at [240, 185] on div "Customize message to [PERSON_NAME] (Optional) Customize message (Optional) tag_…" at bounding box center [412, 198] width 359 height 103
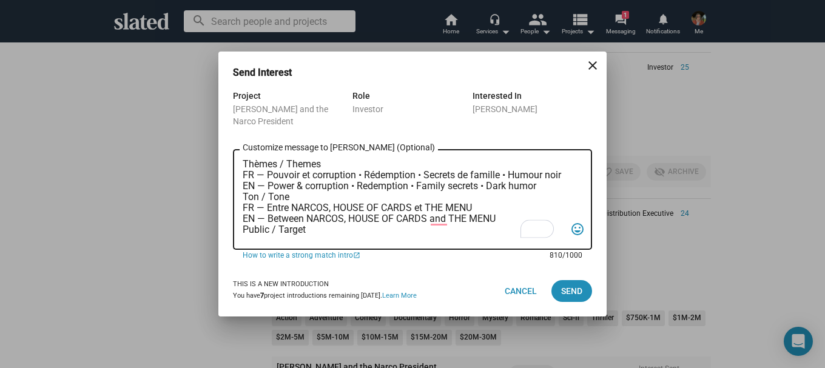
scroll to position [99, 0]
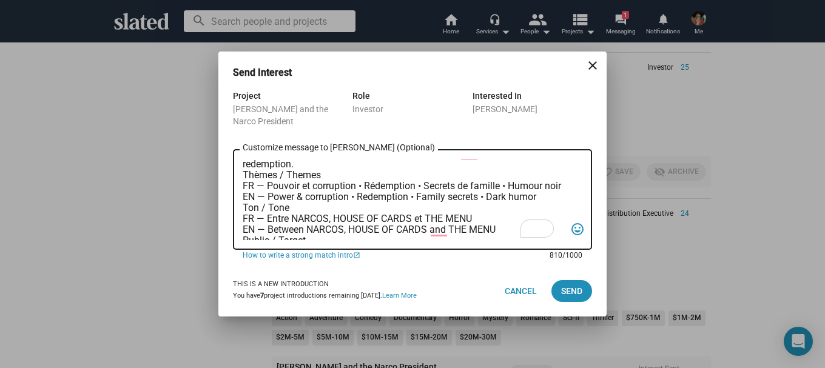
drag, startPoint x: 476, startPoint y: 217, endPoint x: 239, endPoint y: 217, distance: 237.3
click at [239, 217] on div "Synopsis (EN) A [DEMOGRAPHIC_DATA] star chef who accidentally became [DEMOGRAPH…" at bounding box center [412, 198] width 359 height 103
drag, startPoint x: 277, startPoint y: 185, endPoint x: 241, endPoint y: 177, distance: 36.7
click at [241, 177] on div "Synopsis (EN) A [DEMOGRAPHIC_DATA] star chef who accidentally became [DEMOGRAPH…" at bounding box center [412, 198] width 359 height 103
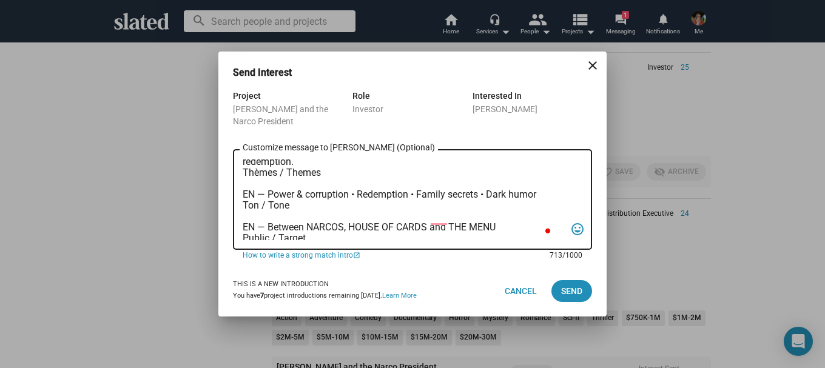
scroll to position [101, 0]
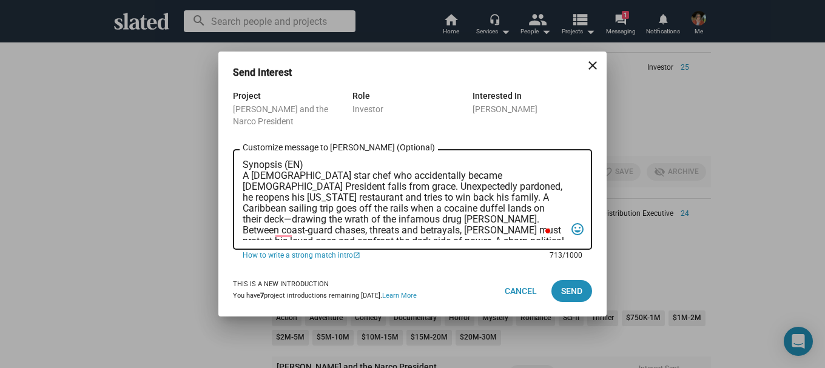
drag, startPoint x: 453, startPoint y: 229, endPoint x: 220, endPoint y: 129, distance: 253.1
click at [220, 129] on div "Project [PERSON_NAME] and the Narco President Role Investor Interested In [PERS…" at bounding box center [412, 177] width 388 height 177
type textarea "Synopsis (EN) A [DEMOGRAPHIC_DATA] star chef who accidentally became [DEMOGRAPH…"
click at [568, 285] on span "Send" at bounding box center [571, 291] width 21 height 22
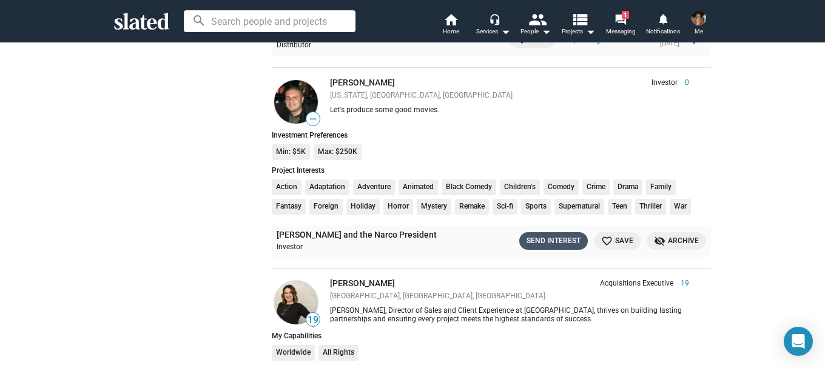
click at [549, 237] on div "Send Interest" at bounding box center [554, 241] width 54 height 13
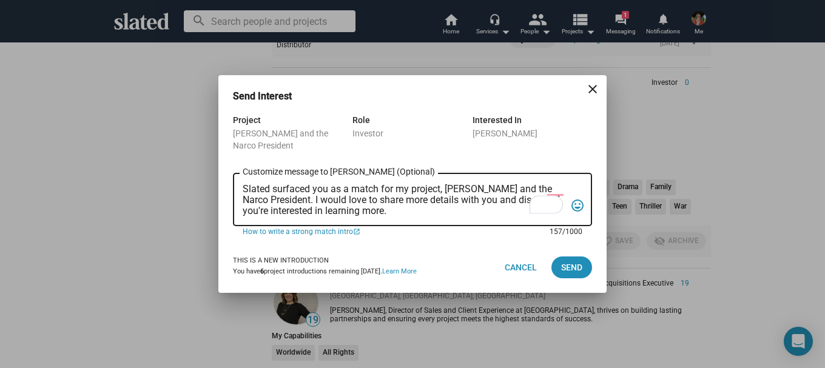
drag, startPoint x: 362, startPoint y: 202, endPoint x: 220, endPoint y: 177, distance: 144.3
click at [220, 177] on div "Project [PERSON_NAME] and the Narco President Role Investor Interested In [PERS…" at bounding box center [412, 177] width 388 height 129
paste textarea "ynopsis (EN) A [DEMOGRAPHIC_DATA] star chef who accidentally became [DEMOGRAPHI…"
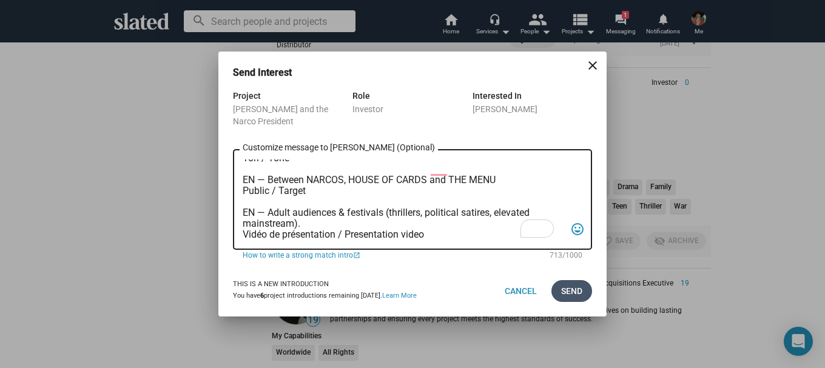
click at [567, 289] on span "Send" at bounding box center [571, 291] width 21 height 22
click at [313, 236] on textarea "Synopsis (EN) A [DEMOGRAPHIC_DATA] star chef who accidentally became [DEMOGRAPH…" at bounding box center [404, 200] width 323 height 81
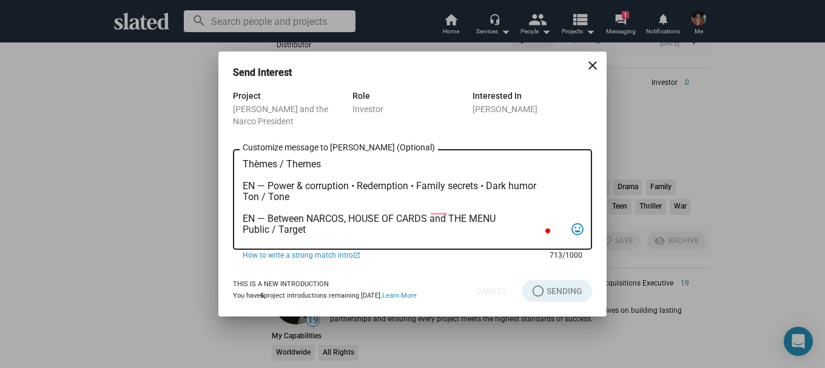
scroll to position [121, 0]
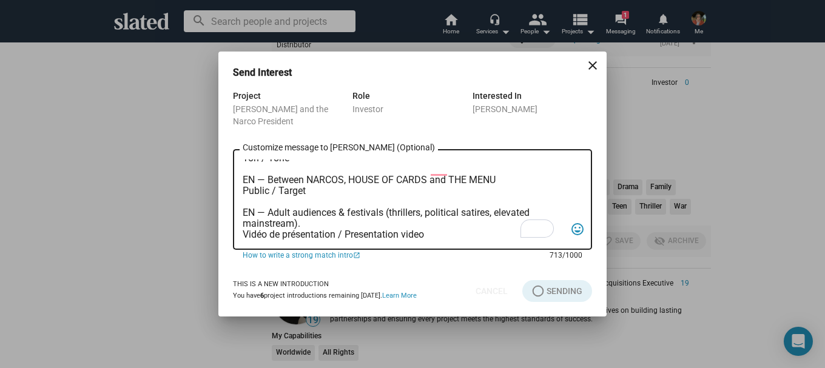
click at [361, 228] on textarea "Synopsis (EN) A [DEMOGRAPHIC_DATA] star chef who accidentally became [DEMOGRAPH…" at bounding box center [404, 200] width 323 height 81
click at [377, 237] on textarea "Synopsis (EN) A [DEMOGRAPHIC_DATA] star chef who accidentally became [DEMOGRAPH…" at bounding box center [404, 200] width 323 height 81
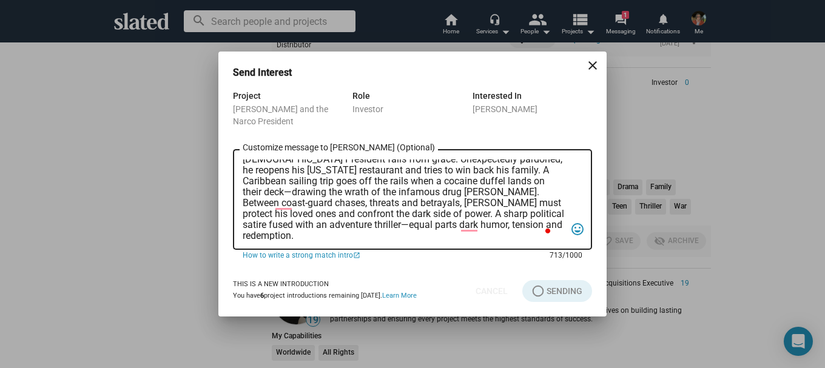
click at [337, 204] on textarea "Synopsis (EN) A [DEMOGRAPHIC_DATA] star chef who accidentally became [DEMOGRAPH…" at bounding box center [404, 200] width 323 height 81
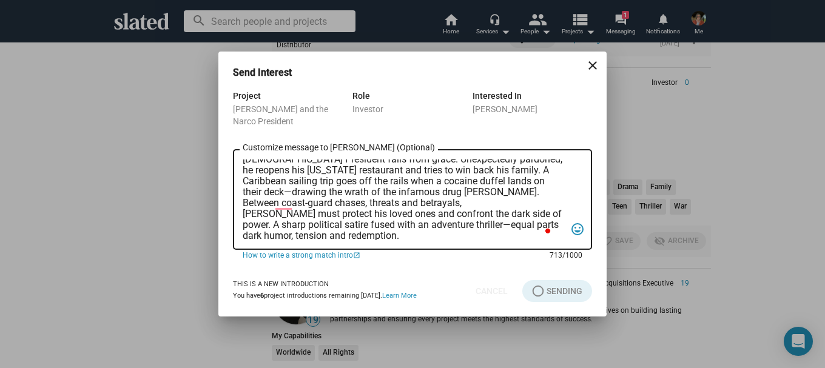
scroll to position [76, 0]
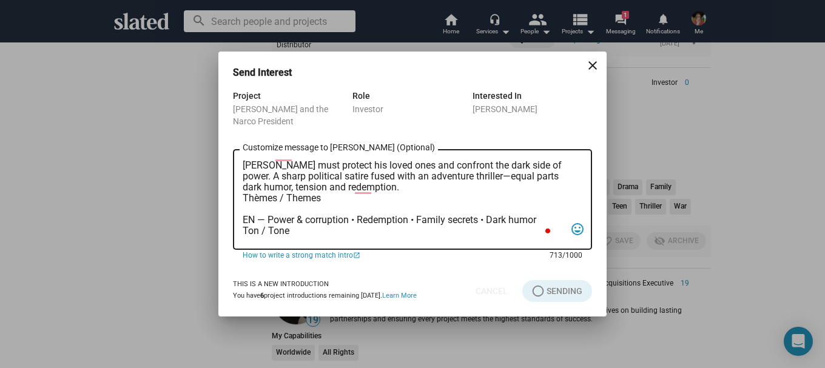
click at [273, 174] on textarea "Synopsis (EN) A [DEMOGRAPHIC_DATA] star chef who accidentally became [DEMOGRAPH…" at bounding box center [404, 200] width 323 height 81
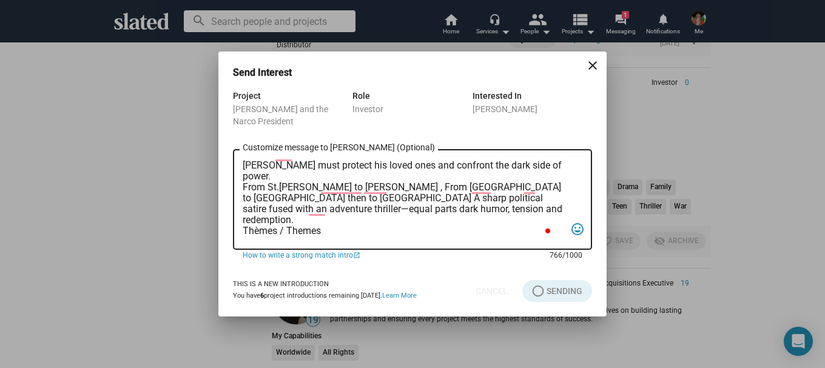
click at [469, 185] on textarea "Synopsis (EN) A [DEMOGRAPHIC_DATA] star chef who accidentally became [DEMOGRAPH…" at bounding box center [404, 200] width 323 height 81
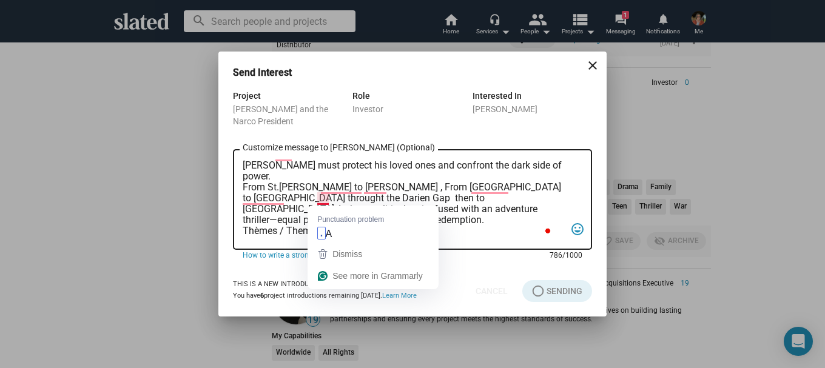
click at [319, 203] on textarea "Synopsis (EN) A [DEMOGRAPHIC_DATA] star chef who accidentally became [DEMOGRAPH…" at bounding box center [404, 200] width 323 height 81
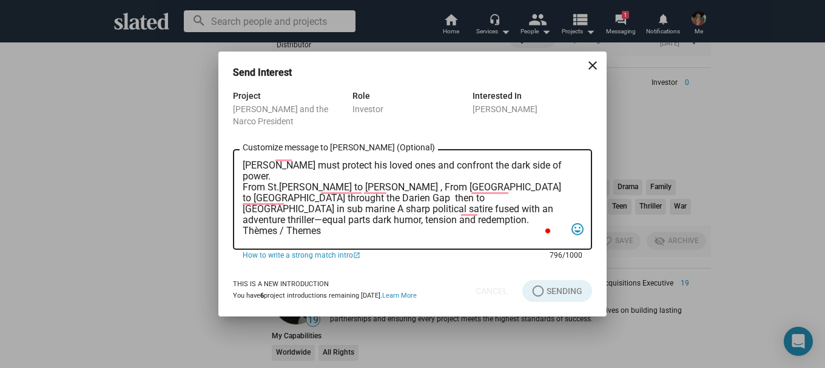
type textarea "Synopsis (EN) A [DEMOGRAPHIC_DATA] star chef who accidentally became [DEMOGRAPH…"
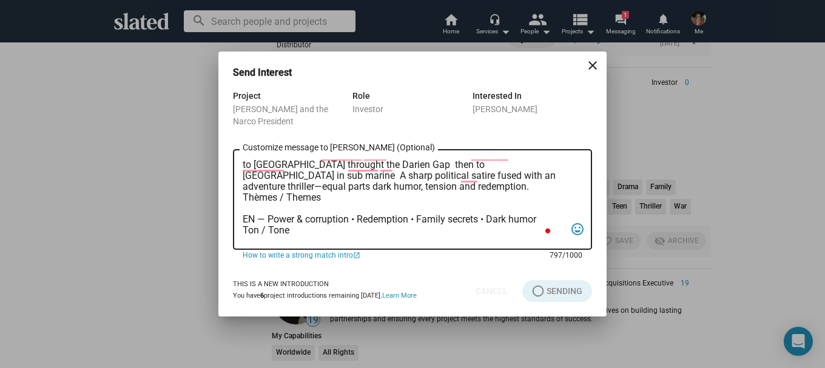
scroll to position [121, 0]
